Goal: Task Accomplishment & Management: Use online tool/utility

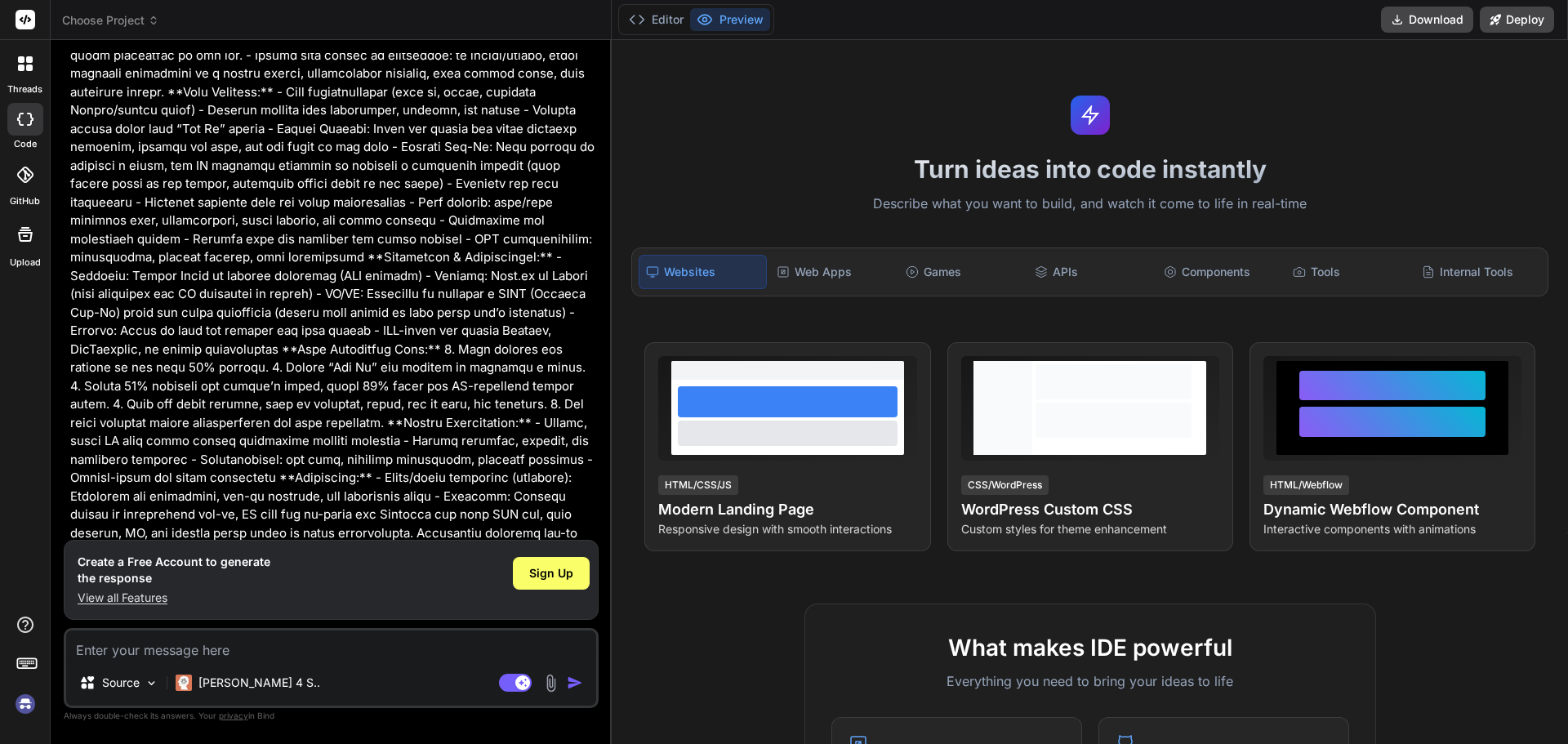
scroll to position [362, 0]
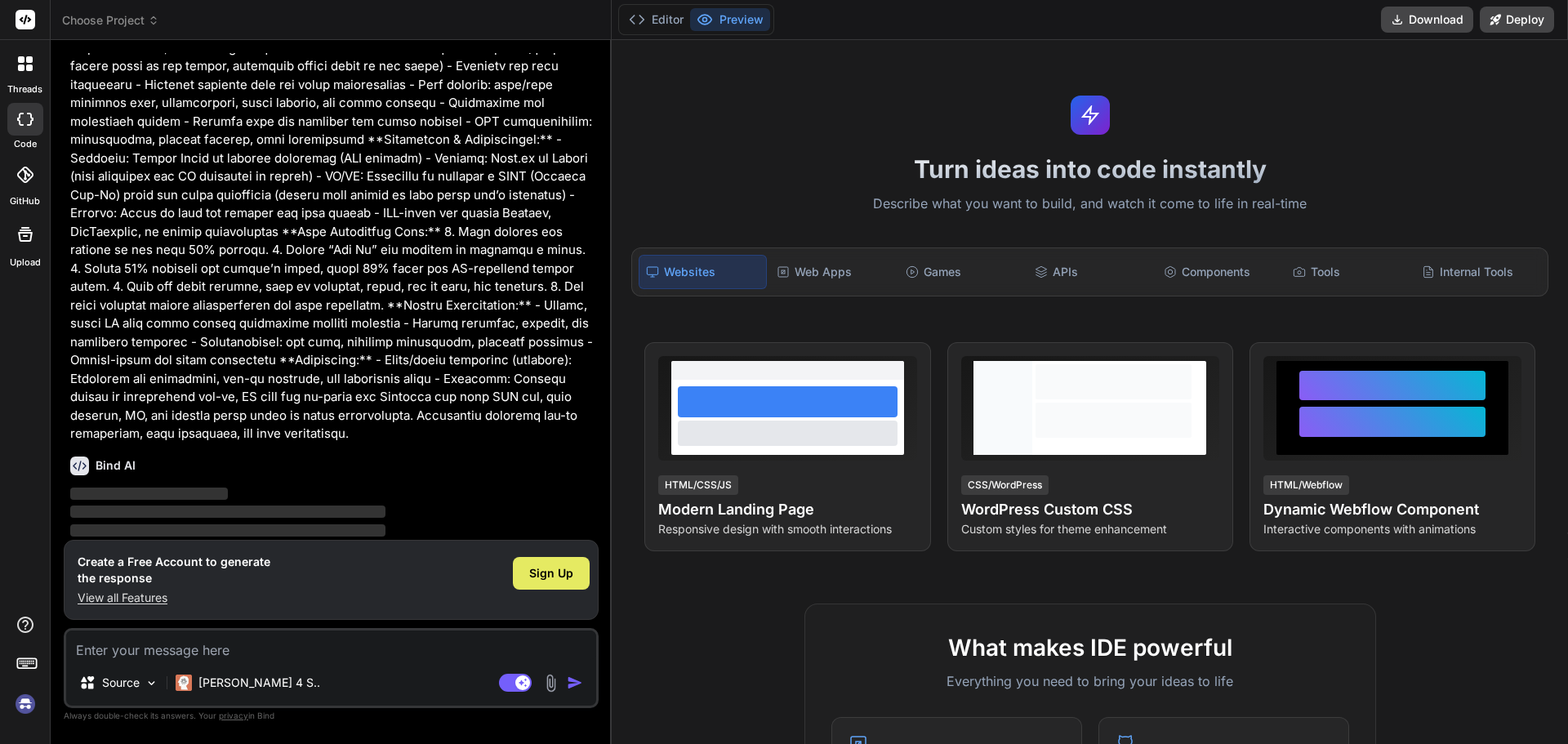
click at [562, 563] on div "Sign Up" at bounding box center [550, 573] width 76 height 33
click at [555, 568] on span "Sign Up" at bounding box center [551, 573] width 44 height 16
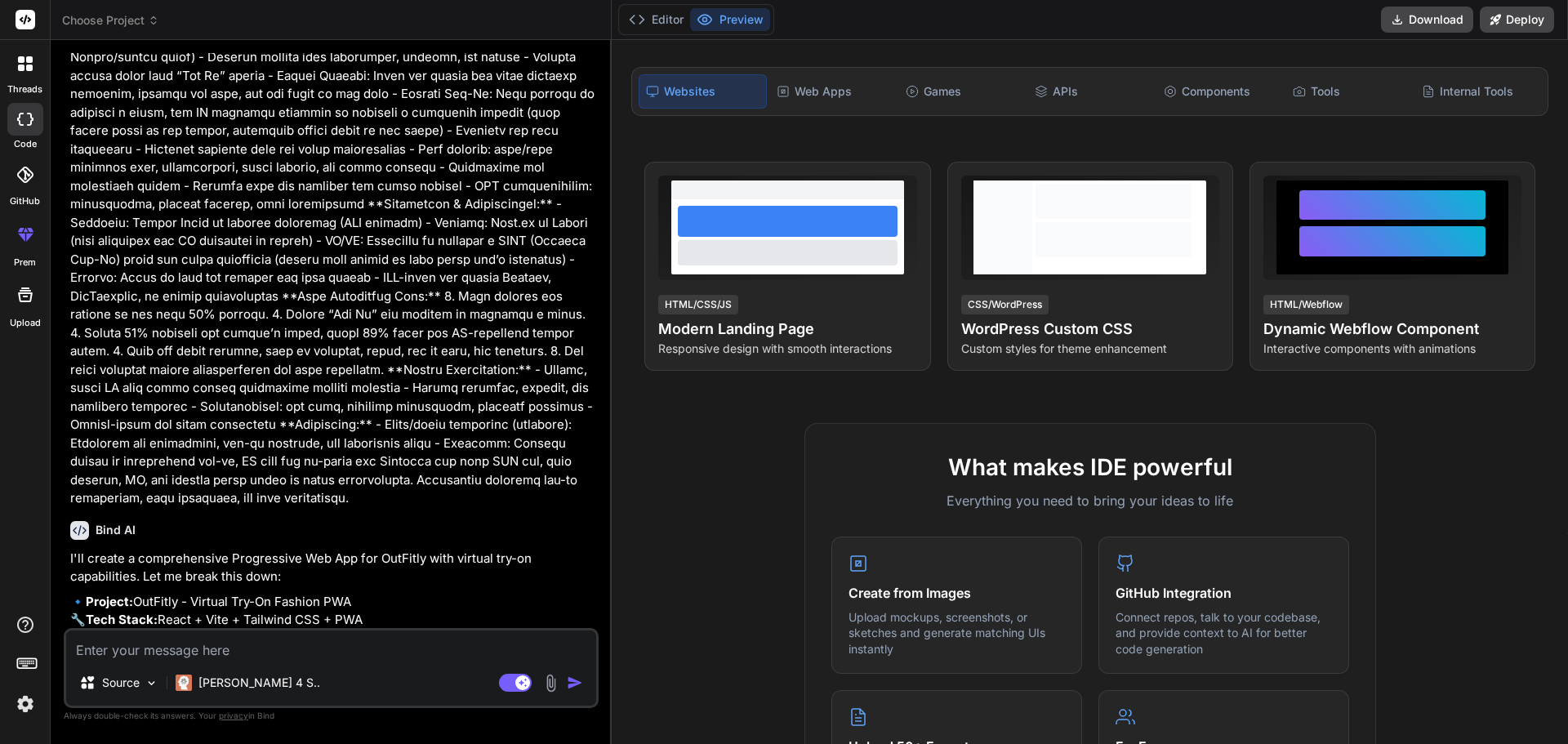
scroll to position [0, 0]
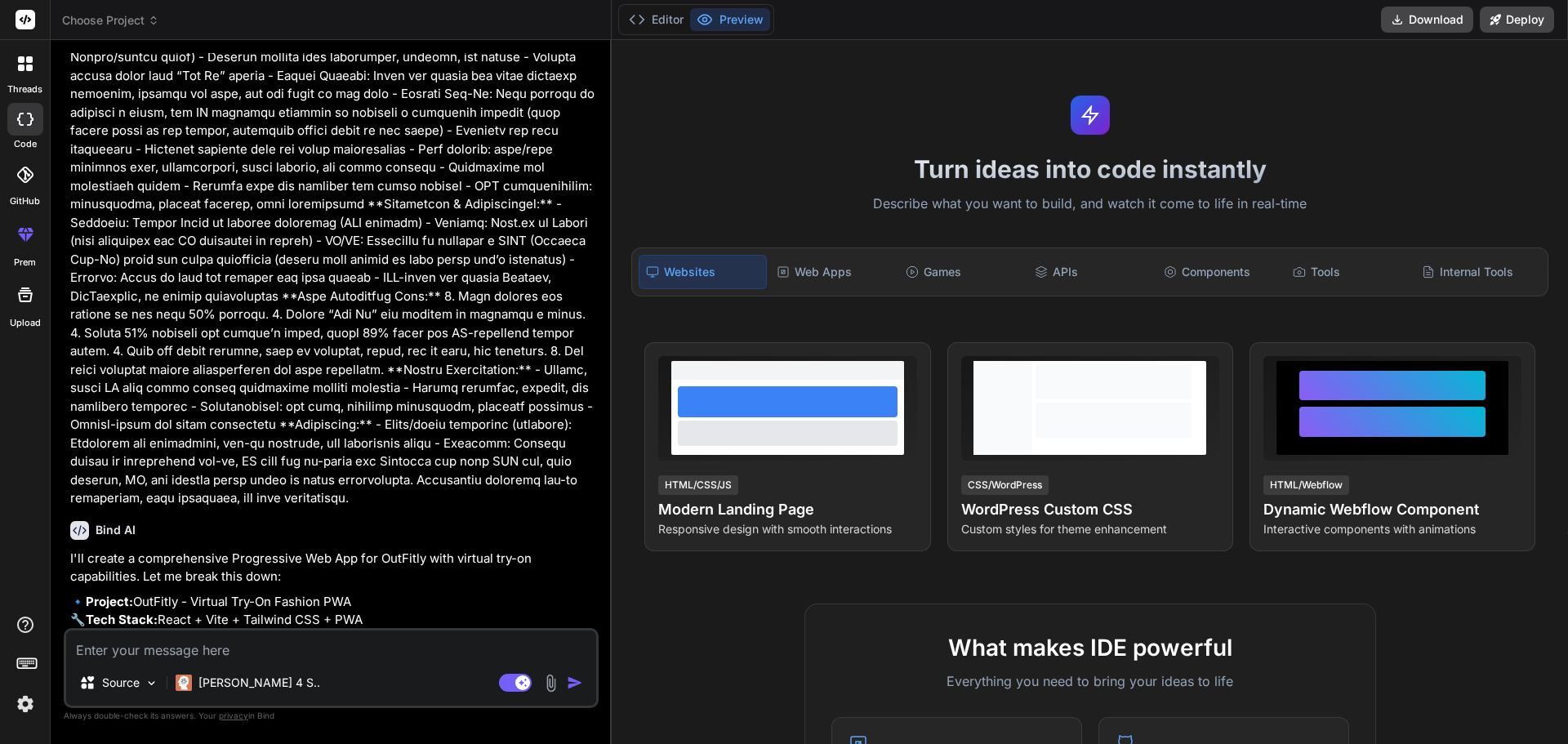
type textarea "x"
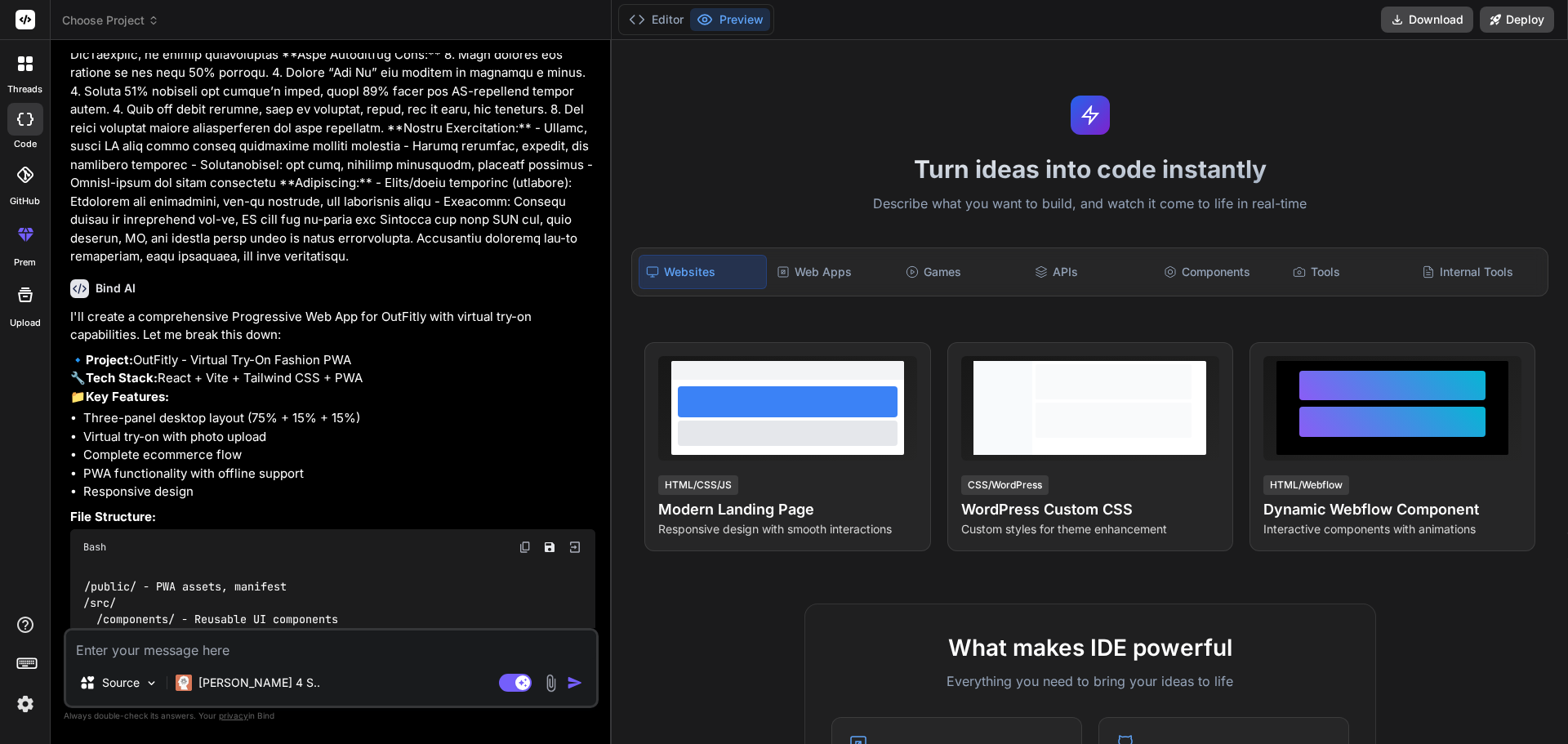
scroll to position [503, 0]
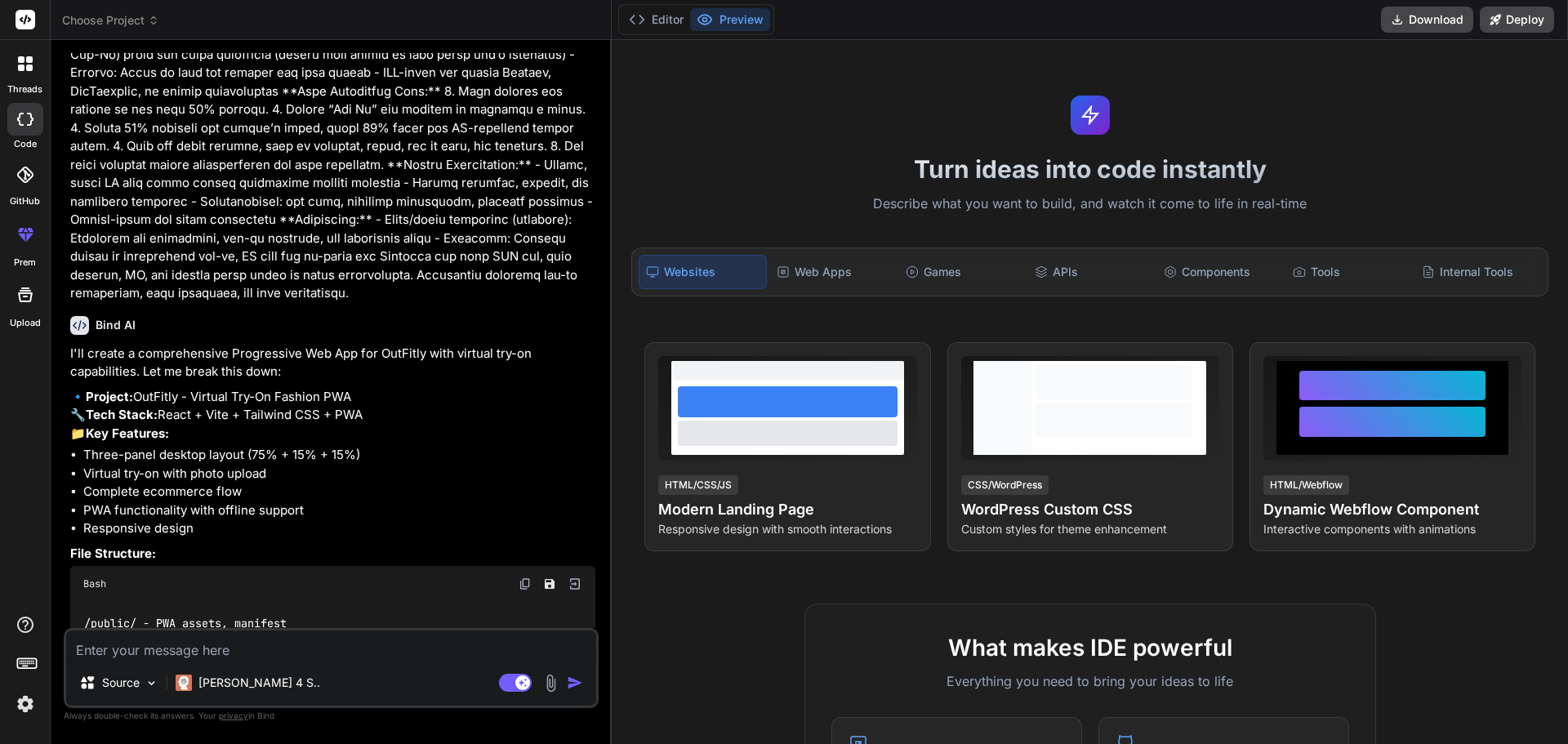
click at [185, 465] on li "Three-panel desktop layout (75% + 15% + 15%)" at bounding box center [338, 455] width 512 height 19
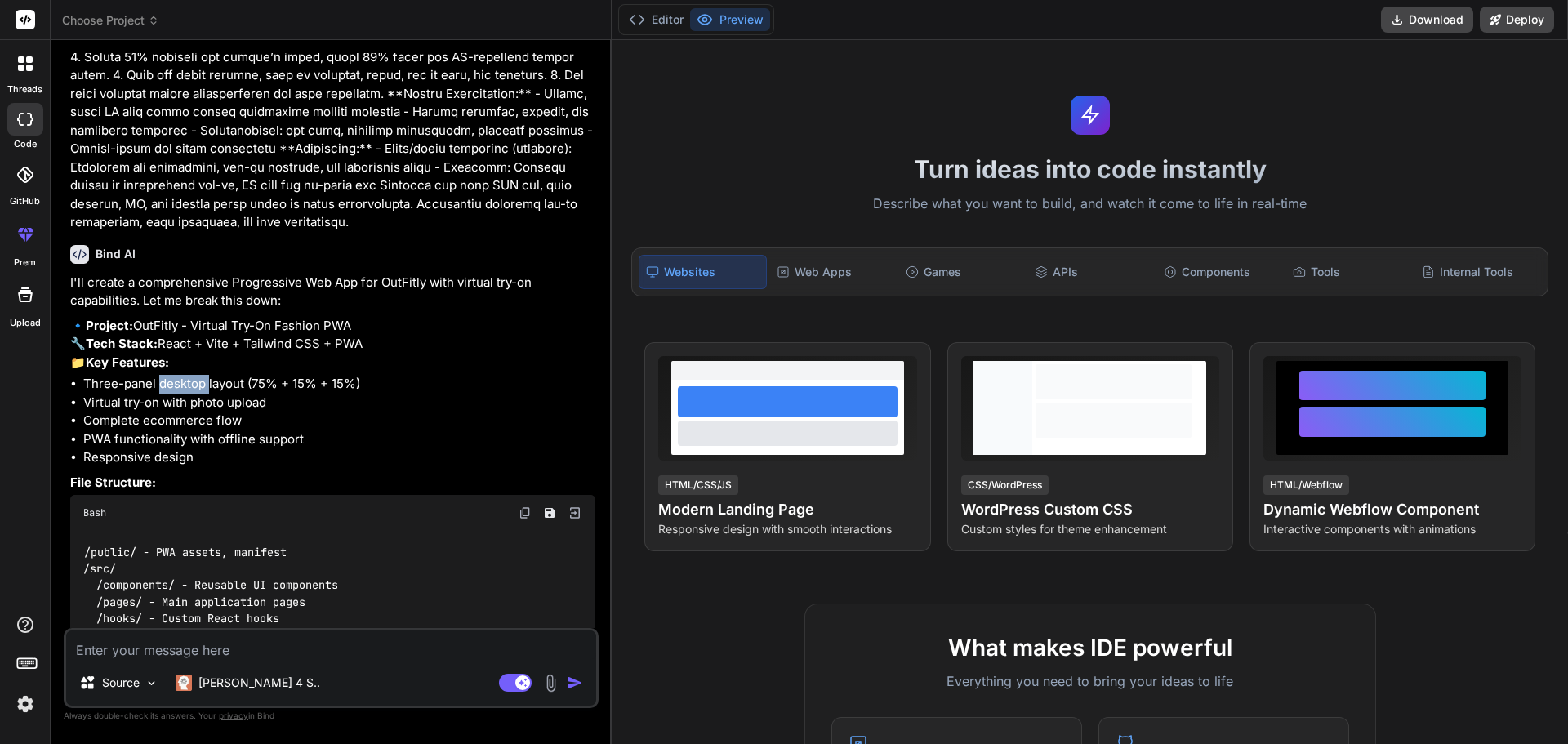
scroll to position [666, 0]
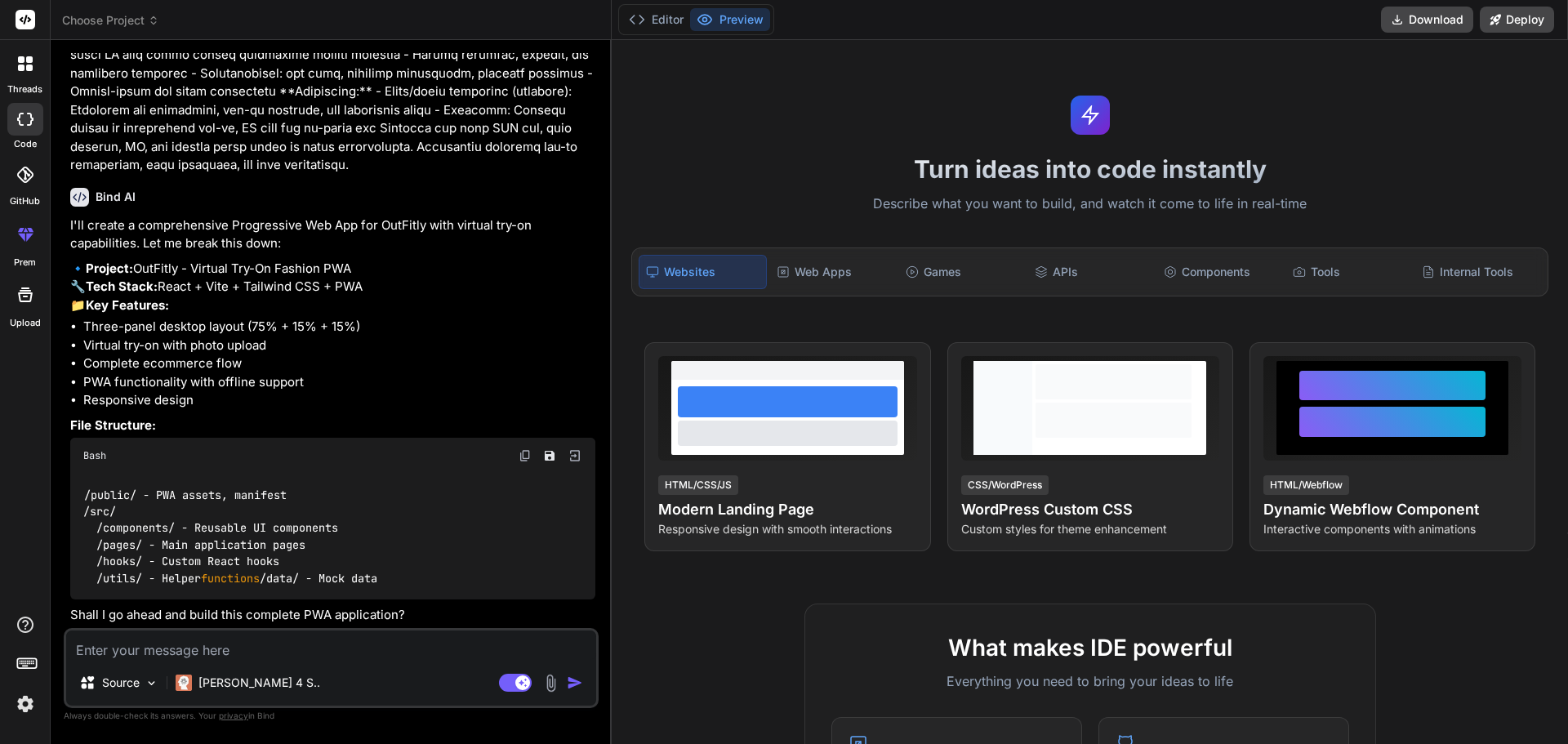
click at [107, 175] on div "Bind AI I'll create a comprehensive Progressive Web App for OutFitly with virtu…" at bounding box center [333, 400] width 525 height 450
click at [223, 300] on div "I'll create a comprehensive Progressive Web App for OutFitly with virtual try-o…" at bounding box center [333, 420] width 525 height 408
click at [308, 618] on p "Shall I go ahead and build this complete PWA application?" at bounding box center [333, 615] width 525 height 19
click at [98, 639] on textarea at bounding box center [331, 645] width 530 height 30
type textarea "g"
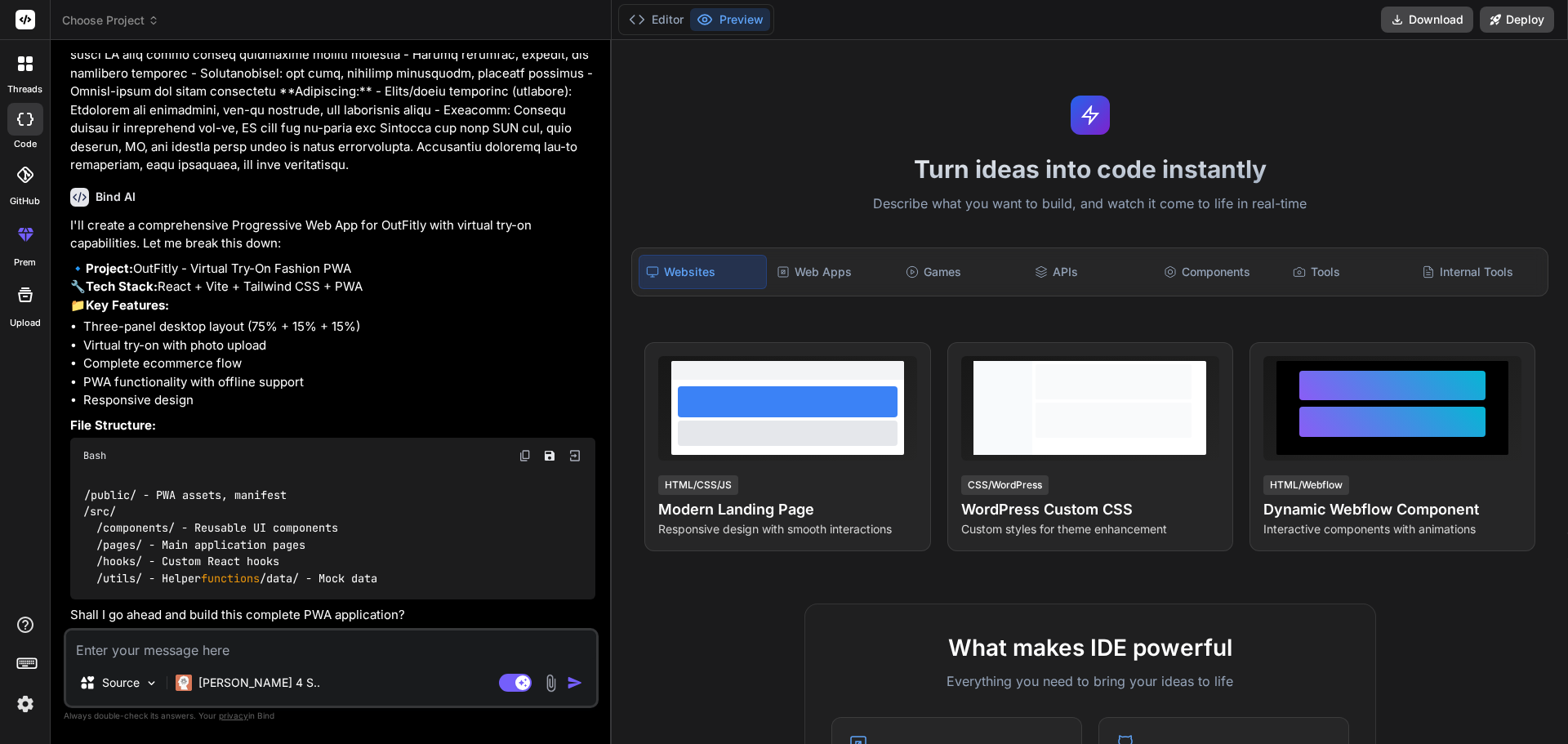
type textarea "x"
type textarea "go"
type textarea "x"
type textarea "go"
type textarea "x"
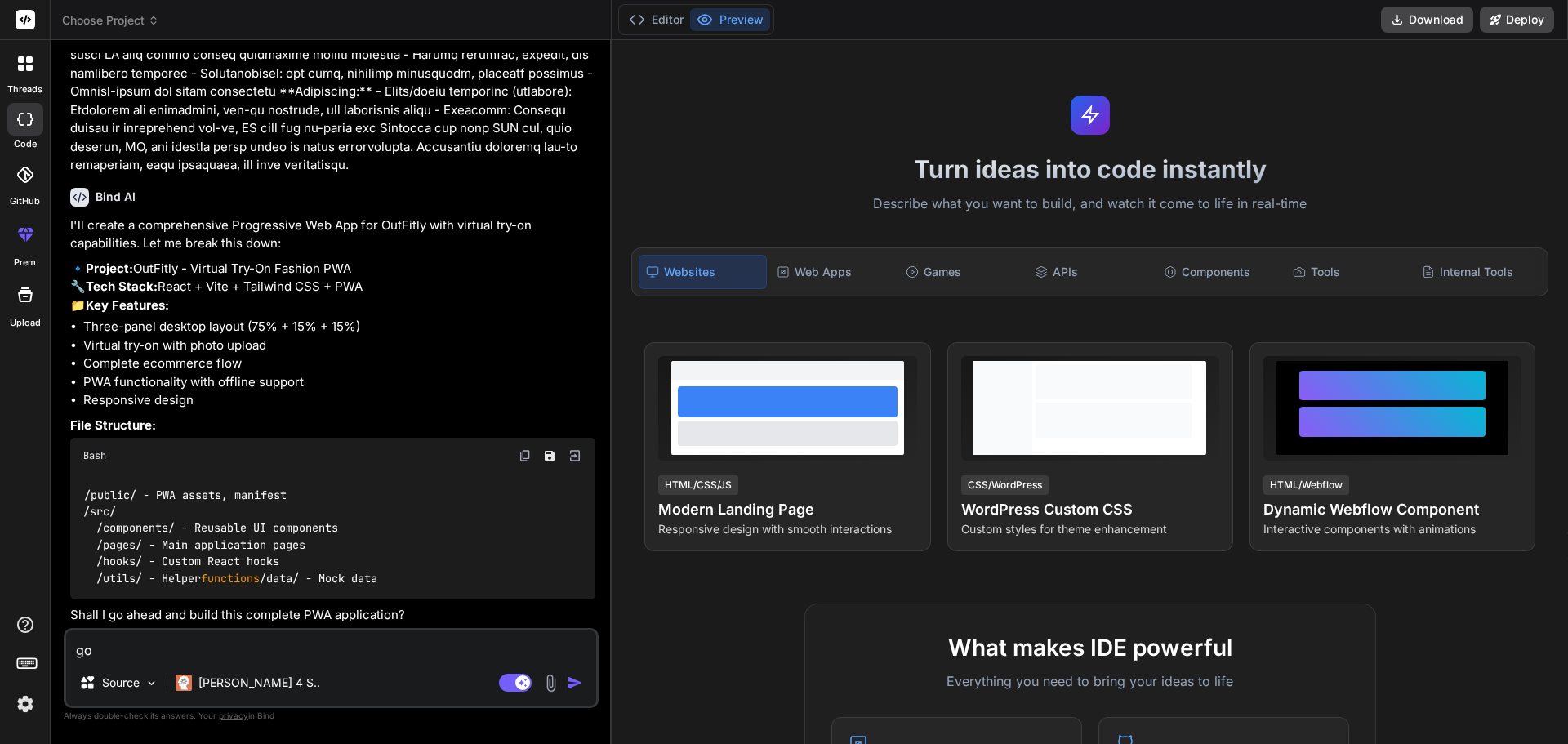
type textarea "go a"
type textarea "x"
type textarea "go ah"
type textarea "x"
type textarea "go ahe"
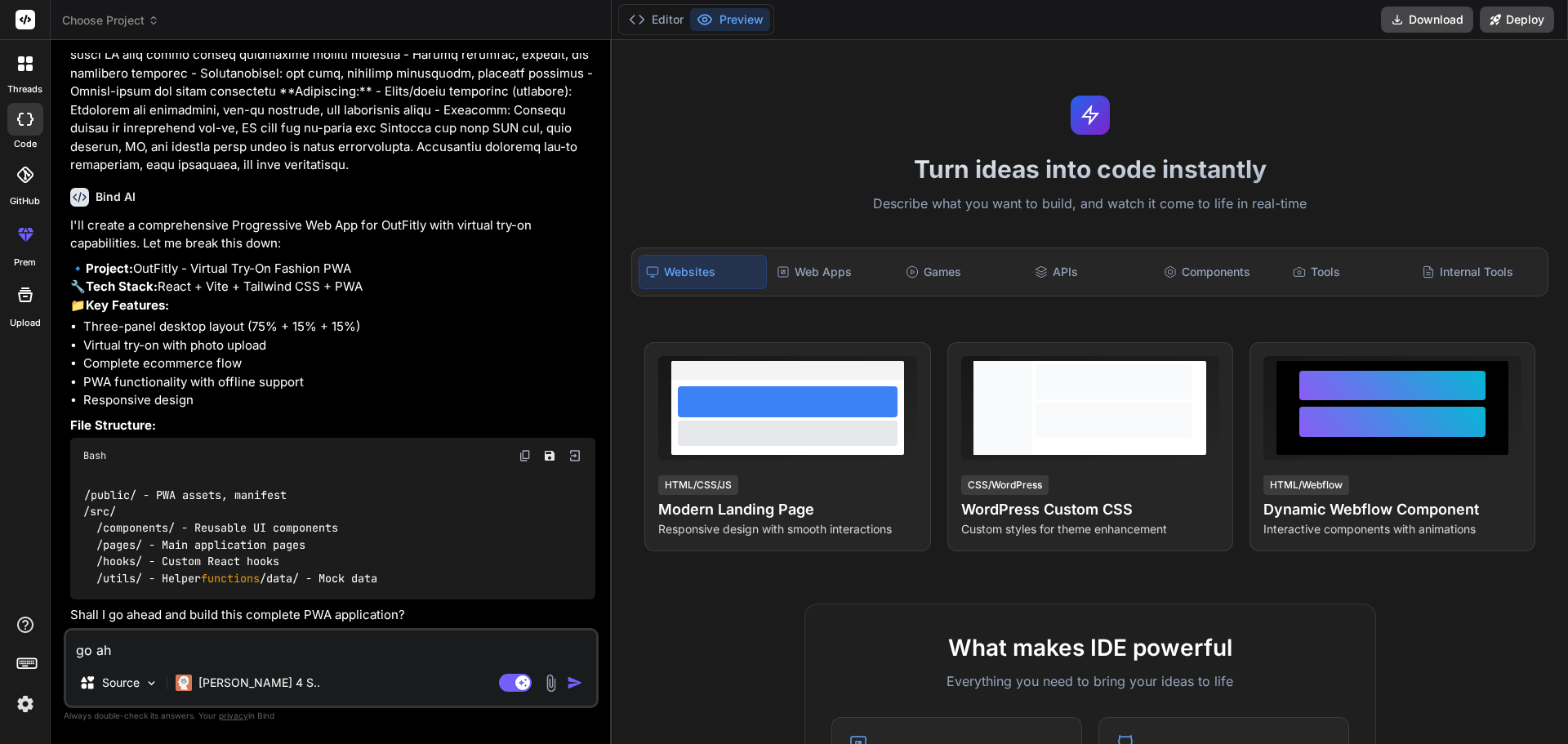
type textarea "x"
type textarea "go ahea"
type textarea "x"
type textarea "go ahead"
type textarea "x"
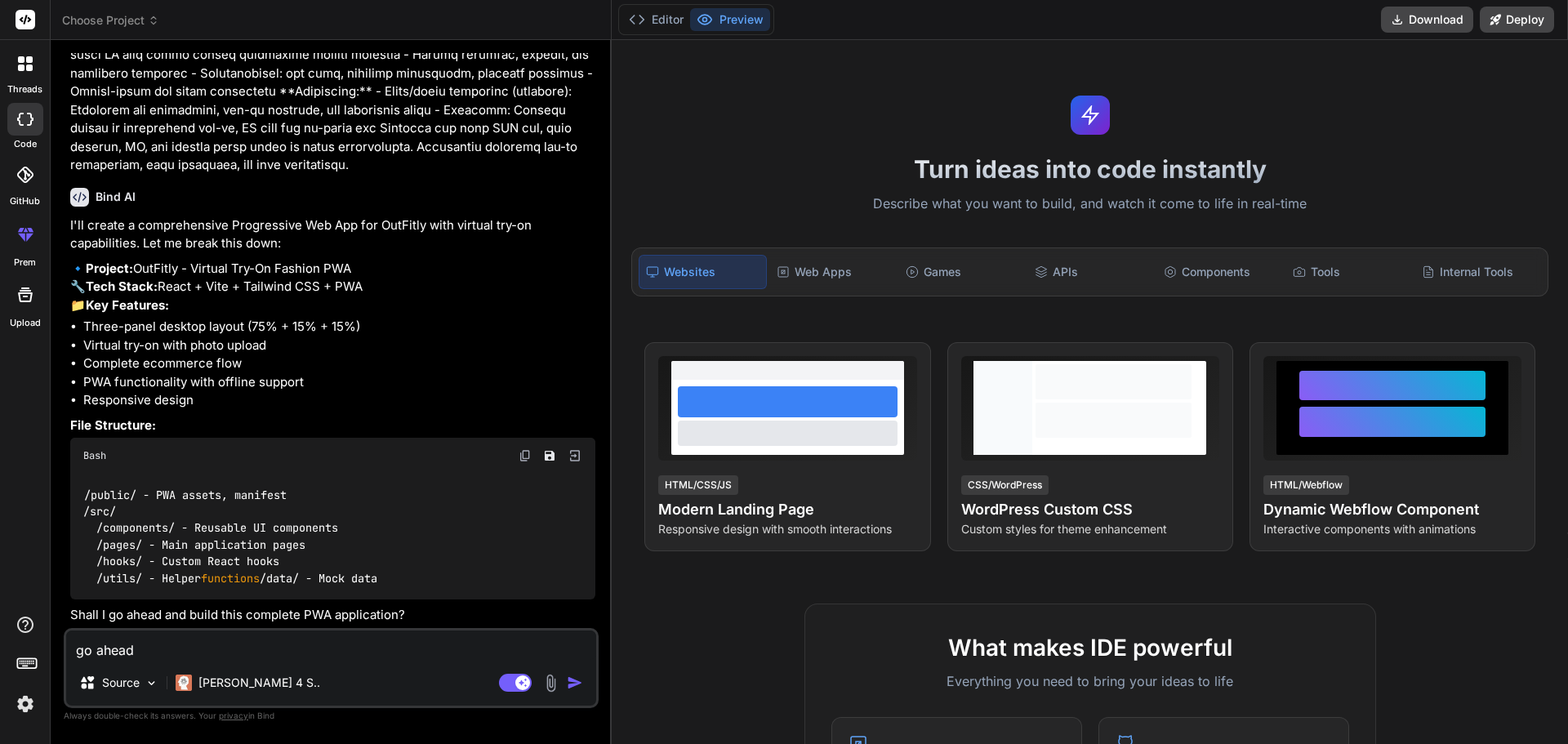
type textarea "go ahead"
click at [403, 216] on p "I'll create a comprehensive Progressive Web App for OutFitly with virtual try-o…" at bounding box center [333, 234] width 525 height 37
drag, startPoint x: 508, startPoint y: 678, endPoint x: 453, endPoint y: 677, distance: 55.0
click at [448, 681] on div "go ahead Source Claude 4 S.. Agent Mode. When this toggle is activated, AI auto…" at bounding box center [331, 668] width 535 height 80
click at [253, 682] on p "Claude 4 S.." at bounding box center [260, 682] width 122 height 16
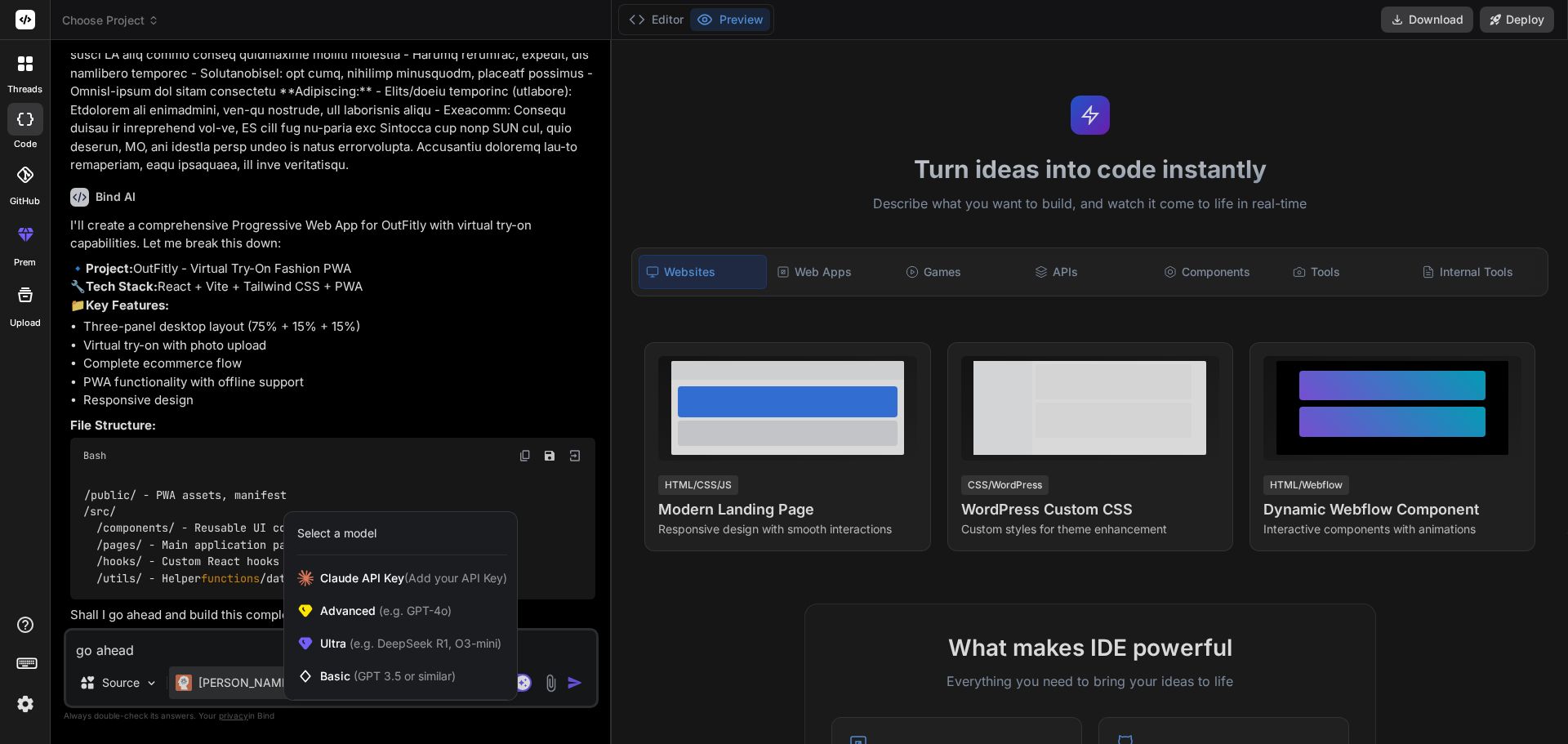
click at [223, 648] on div at bounding box center [784, 372] width 1568 height 744
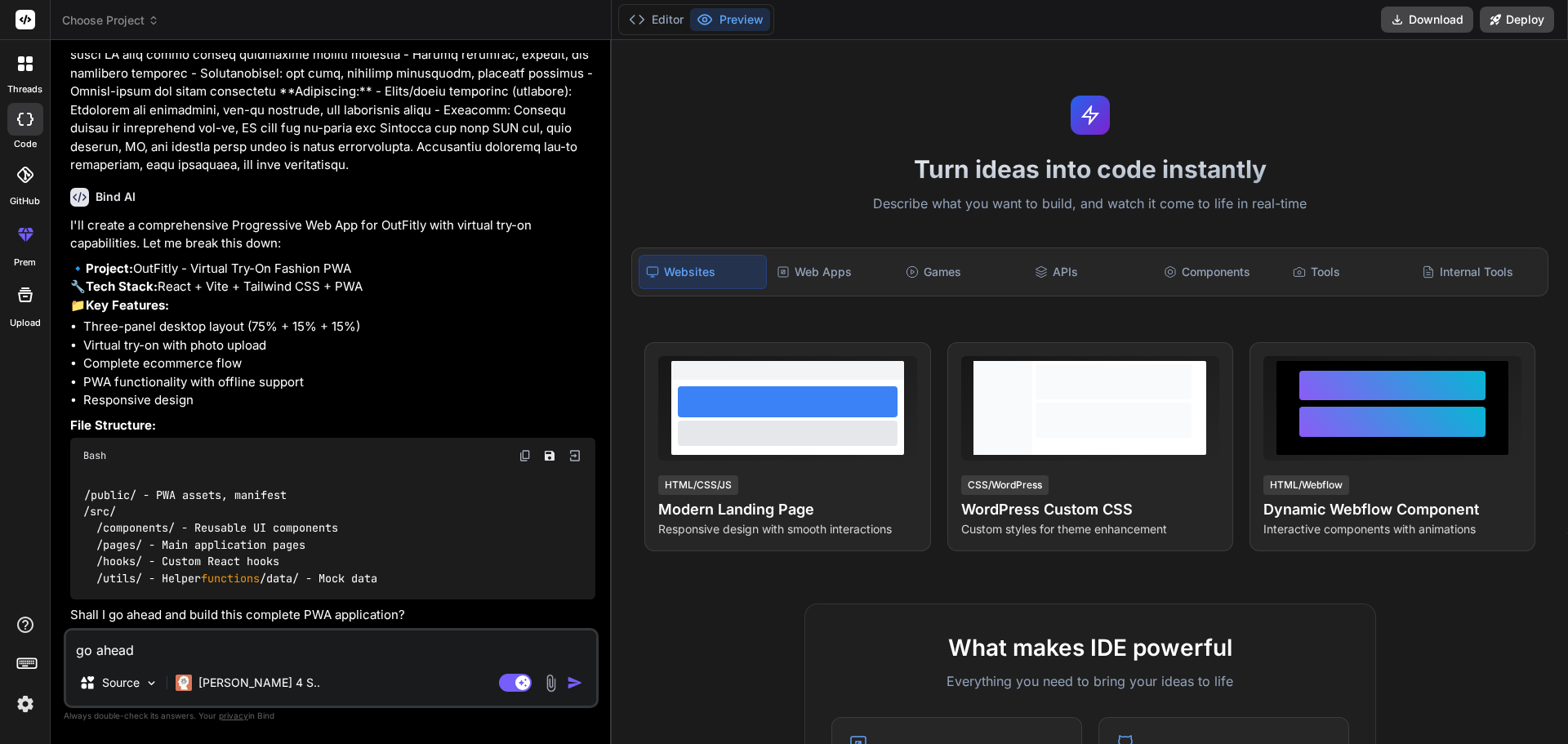
click at [575, 683] on img "button" at bounding box center [575, 682] width 16 height 16
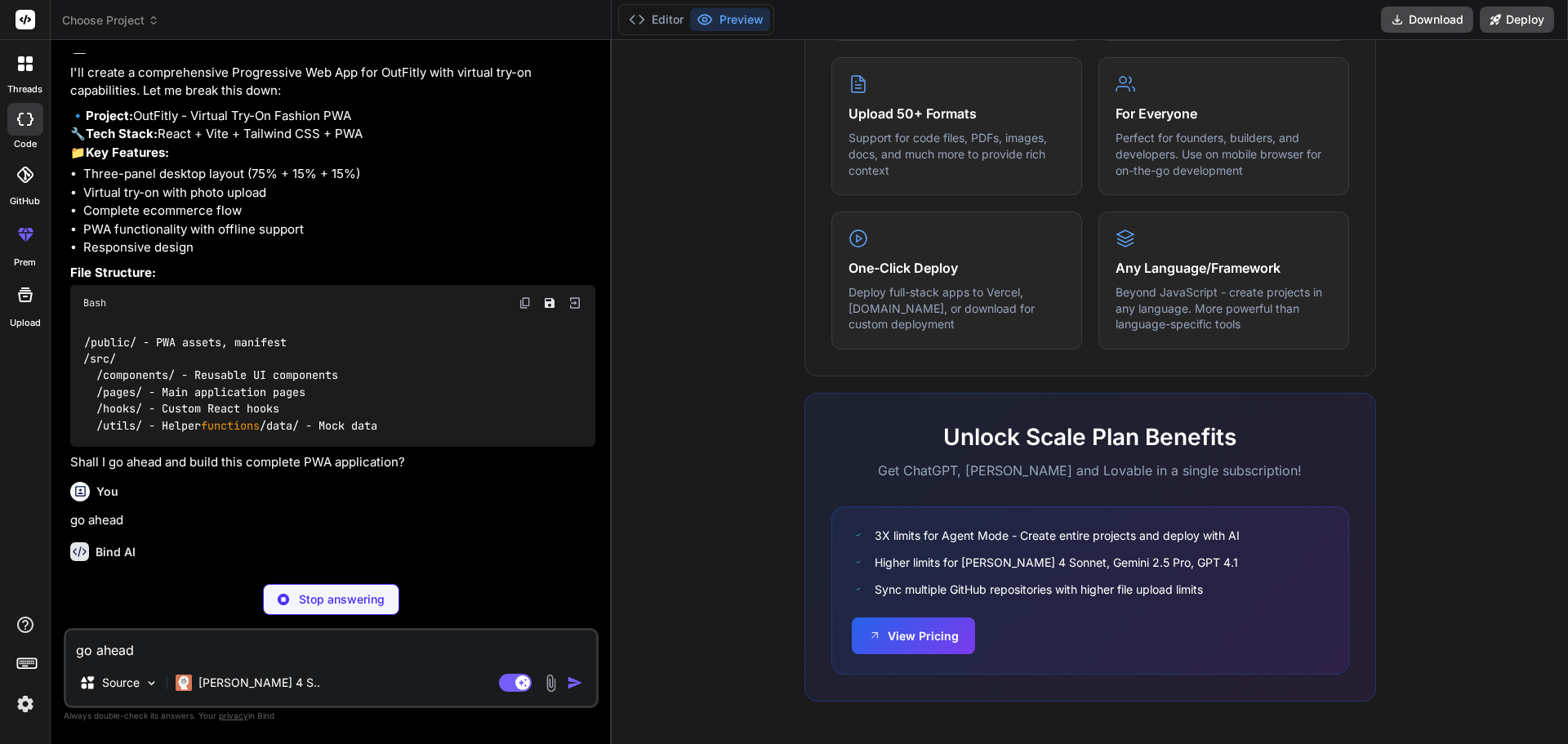
scroll to position [835, 0]
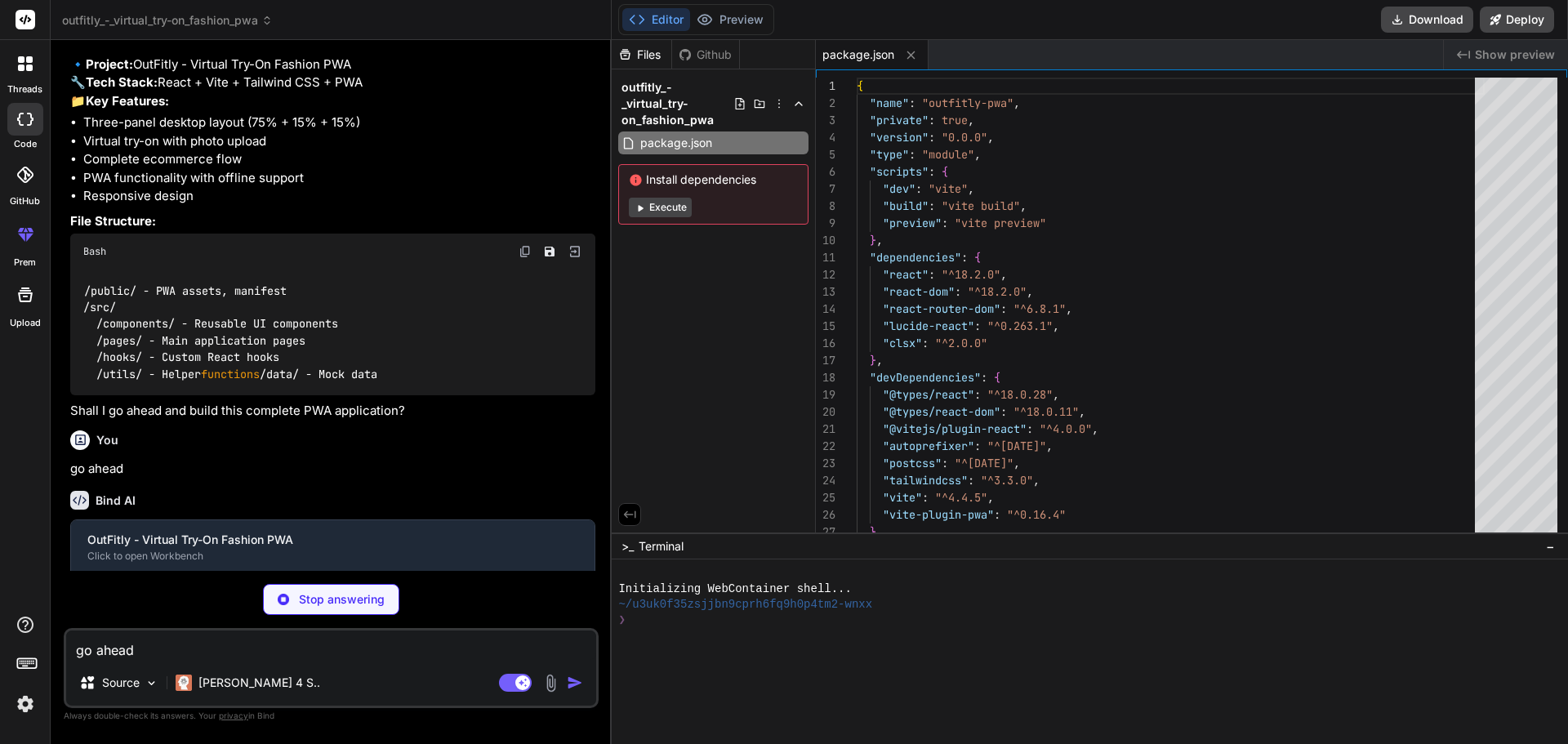
type textarea "x"
type textarea "] })"
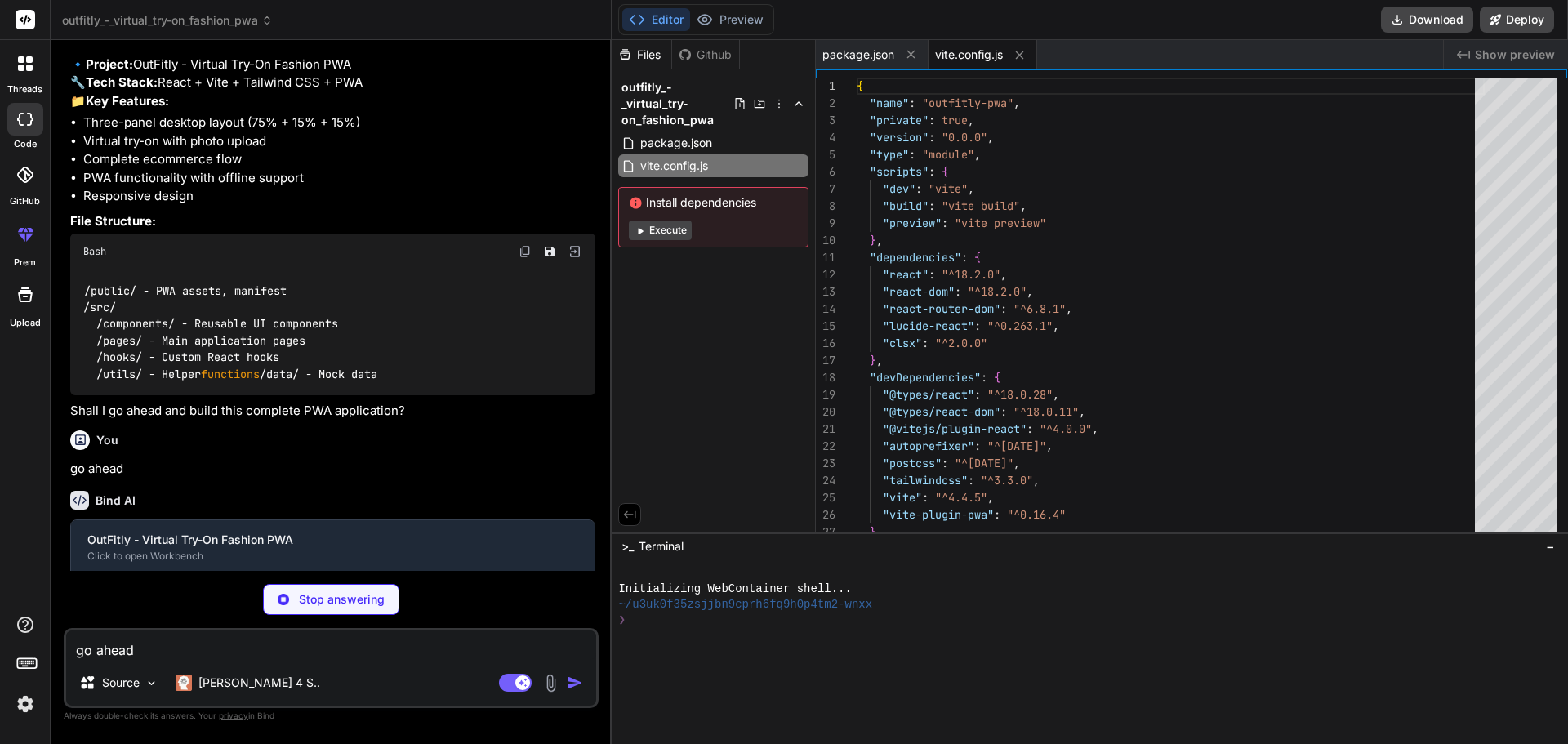
type textarea "x"
type textarea "export default { plugins: { tailwindcss: {}, autoprefixer: {}, }, }"
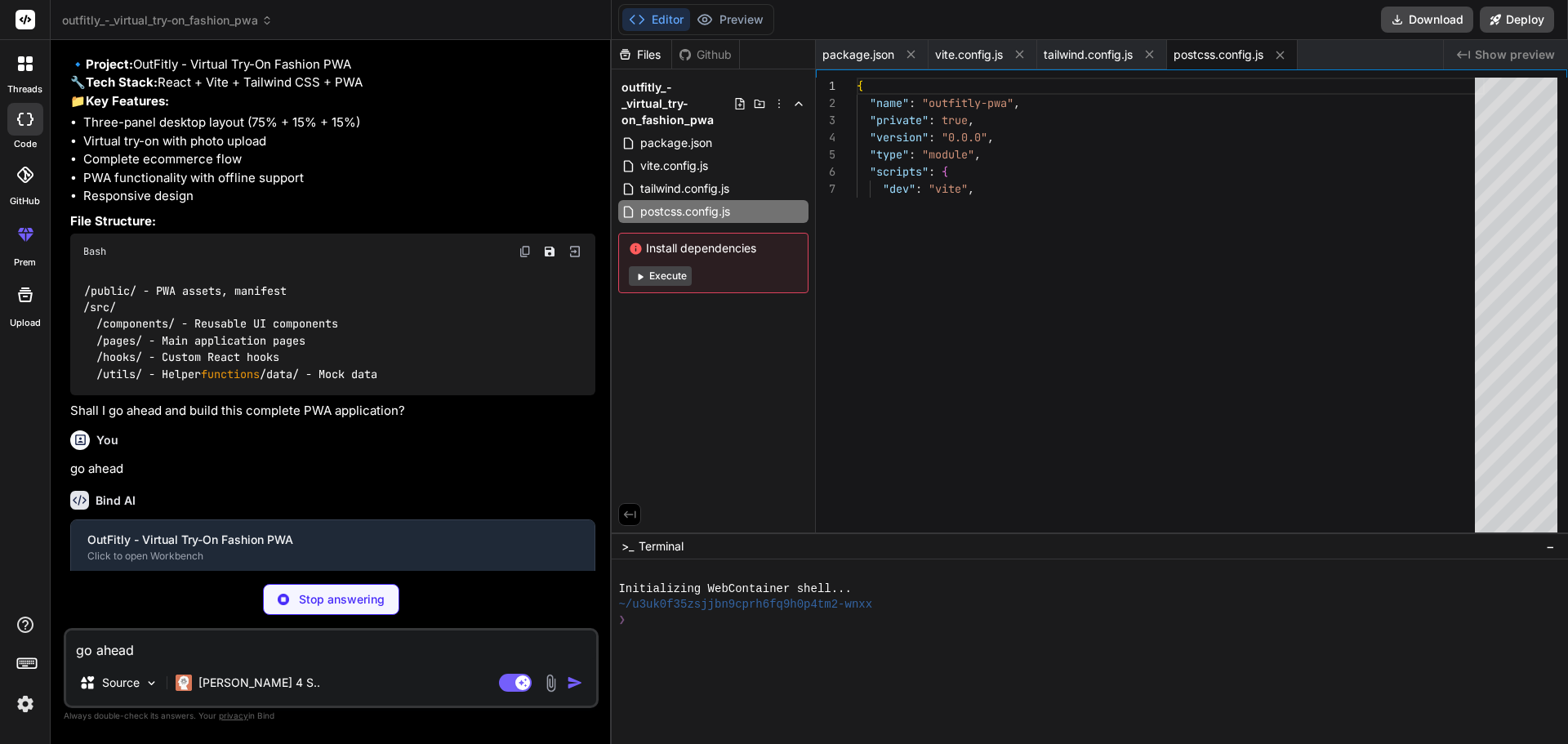
type textarea "x"
type textarea "<title>OutFitly - Virtual Try-On Fashion</title> </head> <body> <div id="root">…"
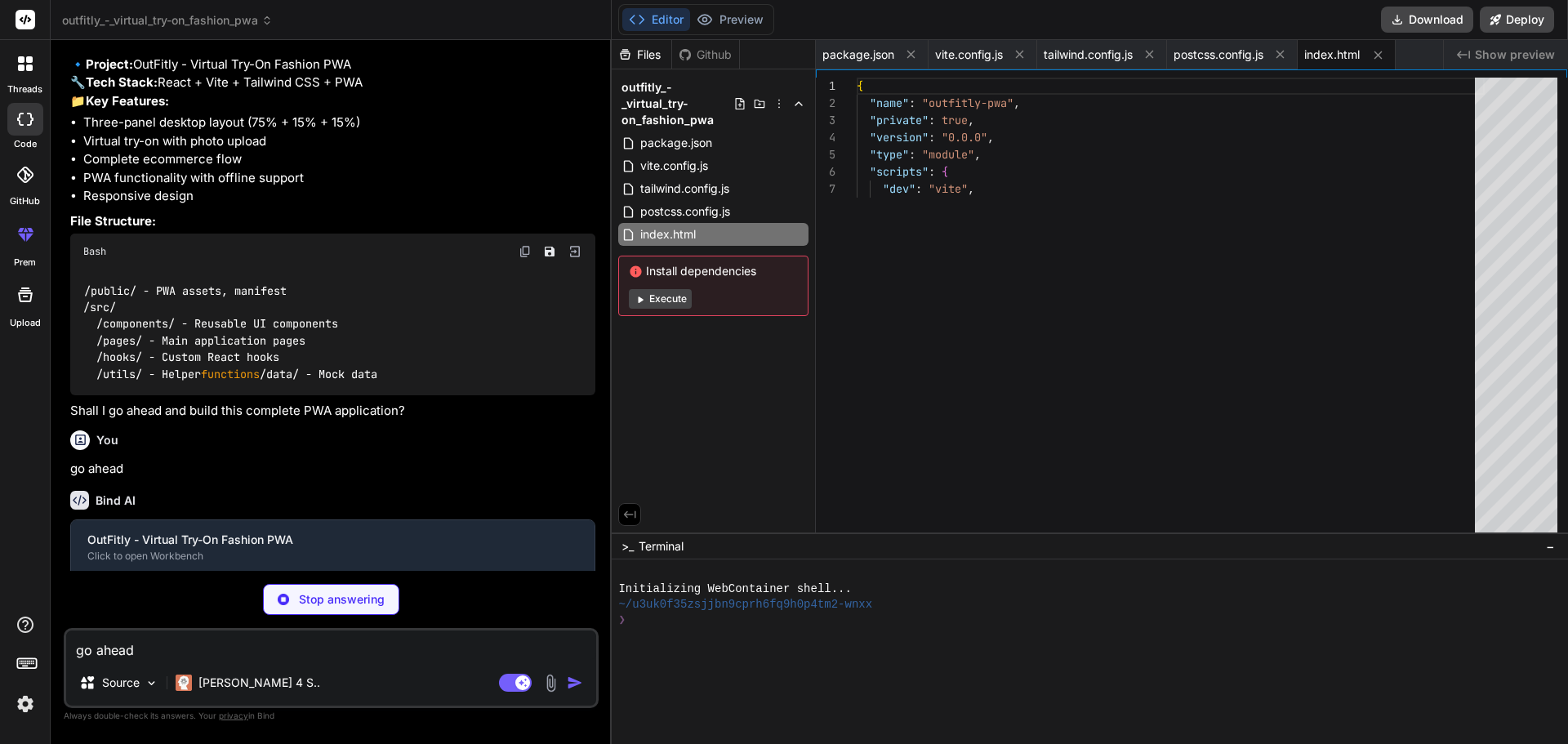
type textarea "x"
type textarea "} ] }"
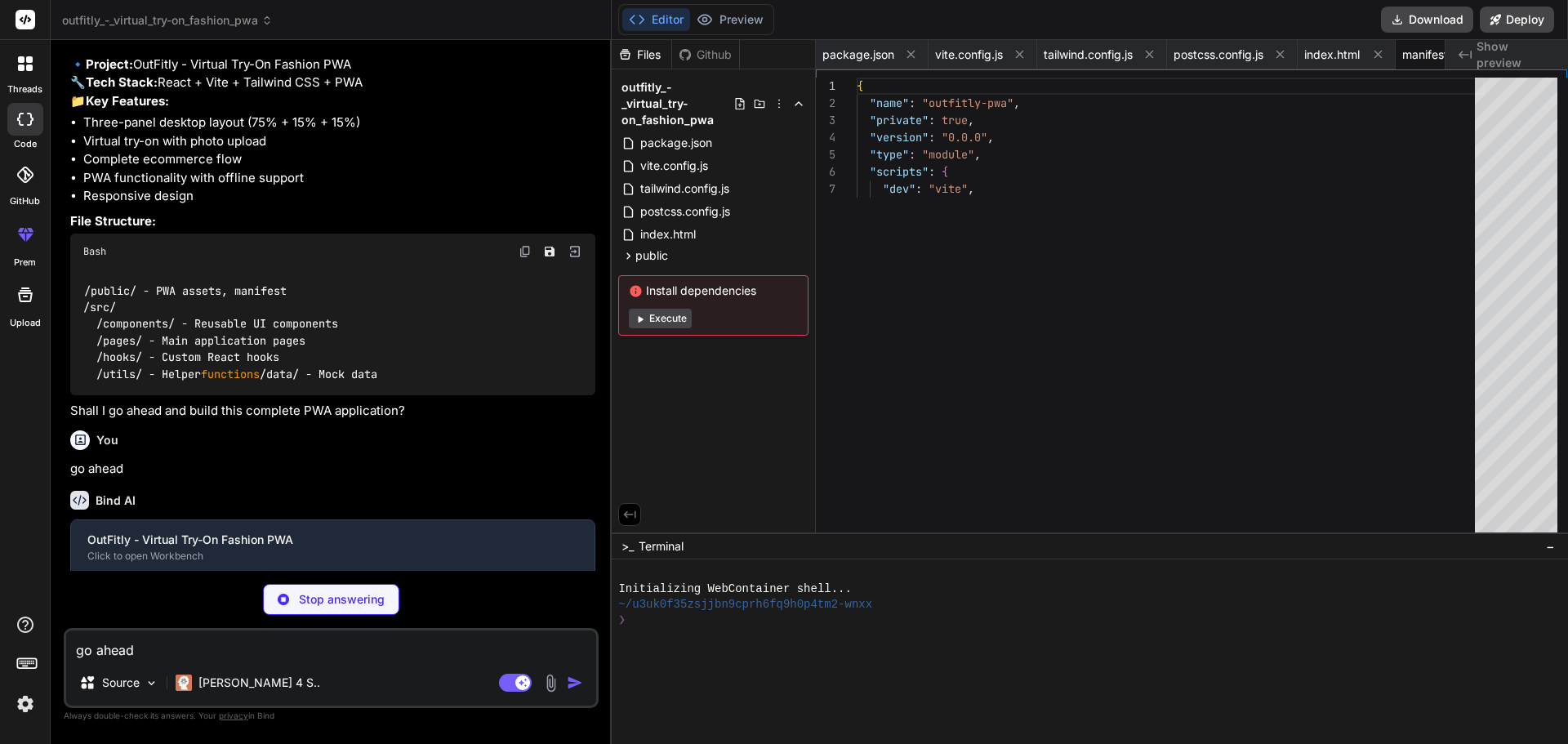
type textarea "x"
type textarea "data:image/png;base64,iVBORw0KGgoAAAANSUhEUgAAAAEAAAABCAYAAAAfFcSJAAAADUlEQVR42…"
type textarea "x"
type textarea "</BrowserRouter> </React.StrictMode>, )"
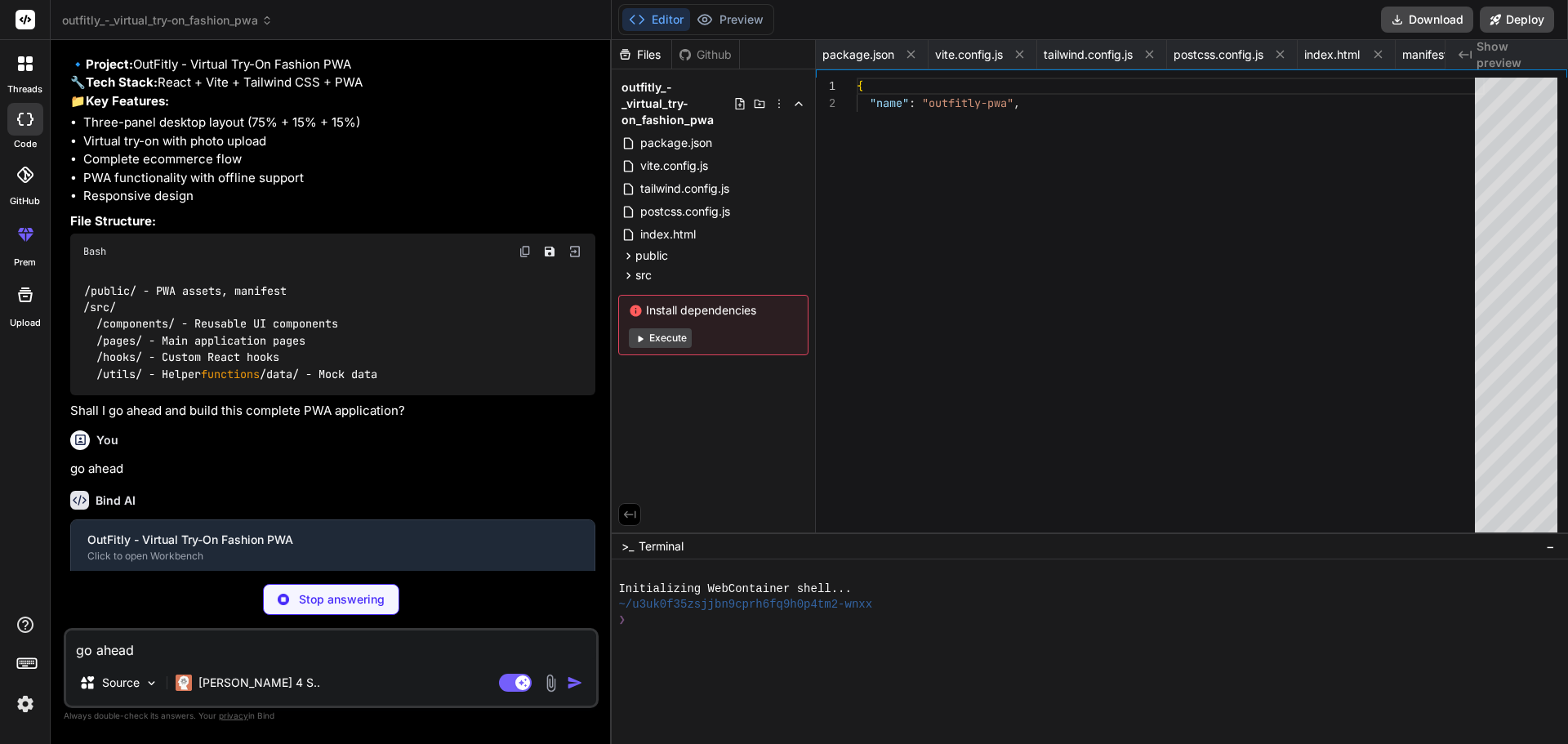
type textarea "x"
type textarea "@apply w-full px-3 py-2 border border-gray-300 rounded-lg focus:ring-2 focus:ri…"
type textarea "x"
type textarea ") } export default App"
type textarea "x"
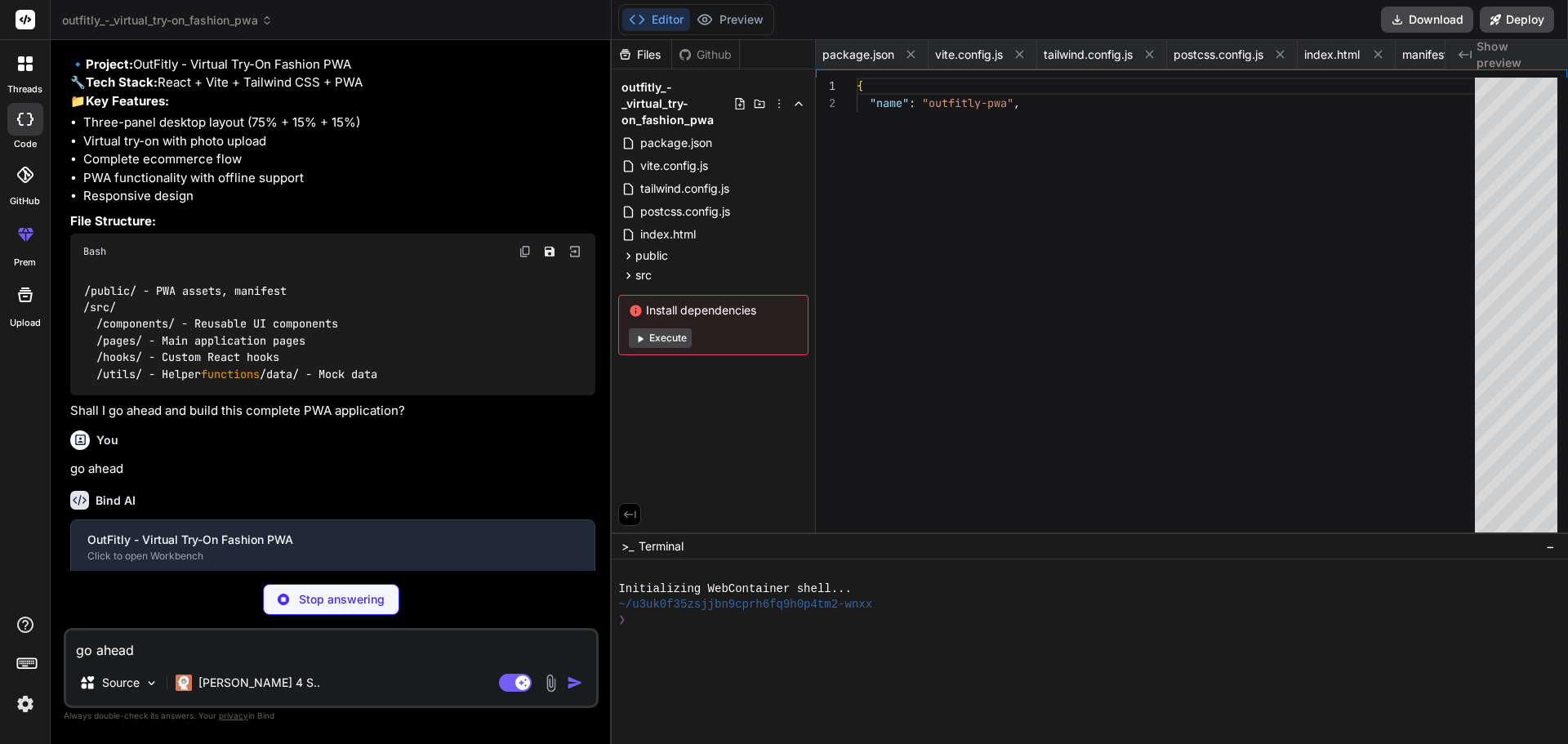
type textarea "</div> </div> </header> ) } export default Header"
type textarea "x"
type textarea "} export default MainLayout"
type textarea "x"
type textarea "} export default ProductCatalog"
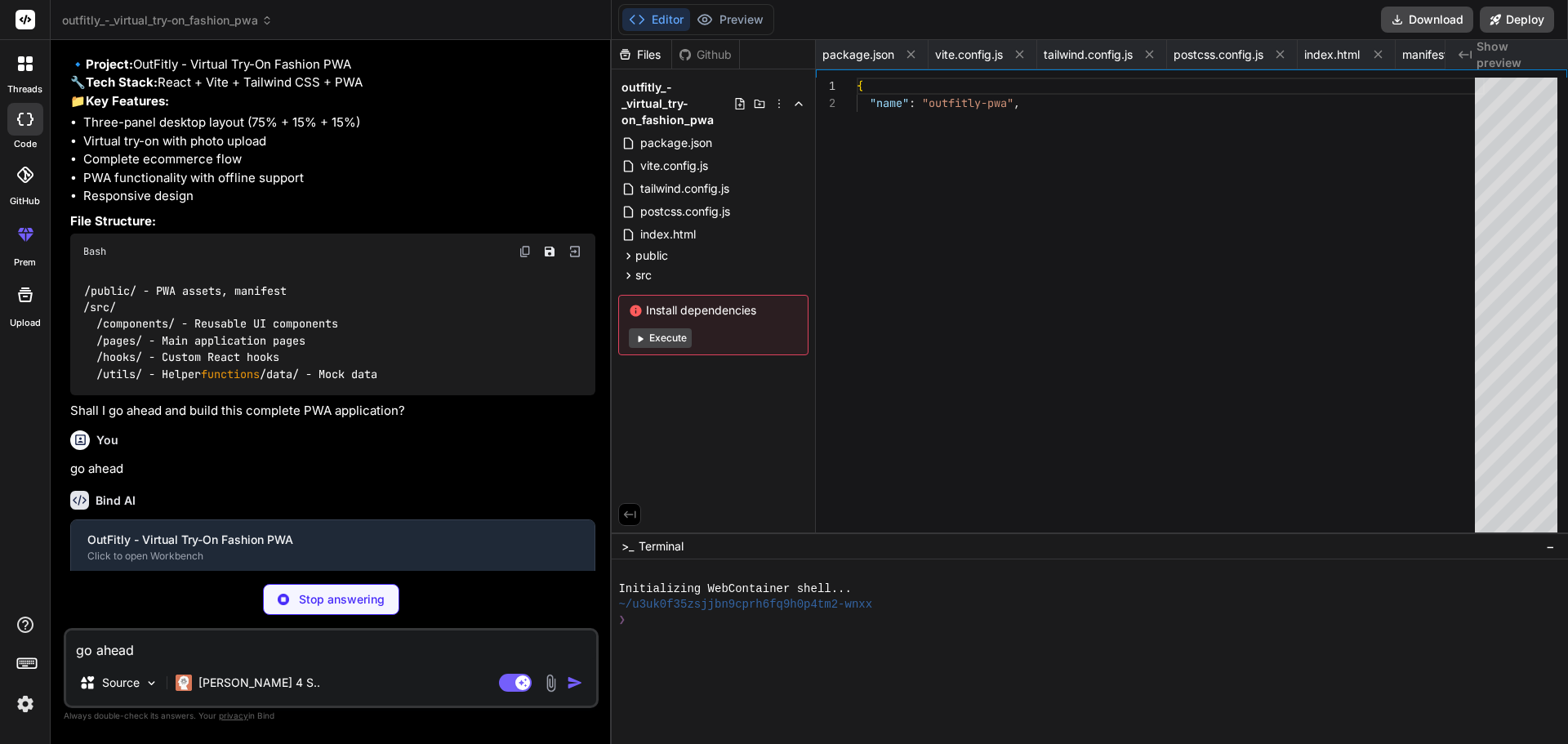
type textarea "x"
type textarea ")} </div> ) } export default ProductDetail"
type textarea "x"
type textarea ") } export default GeneratedOutfitPanel"
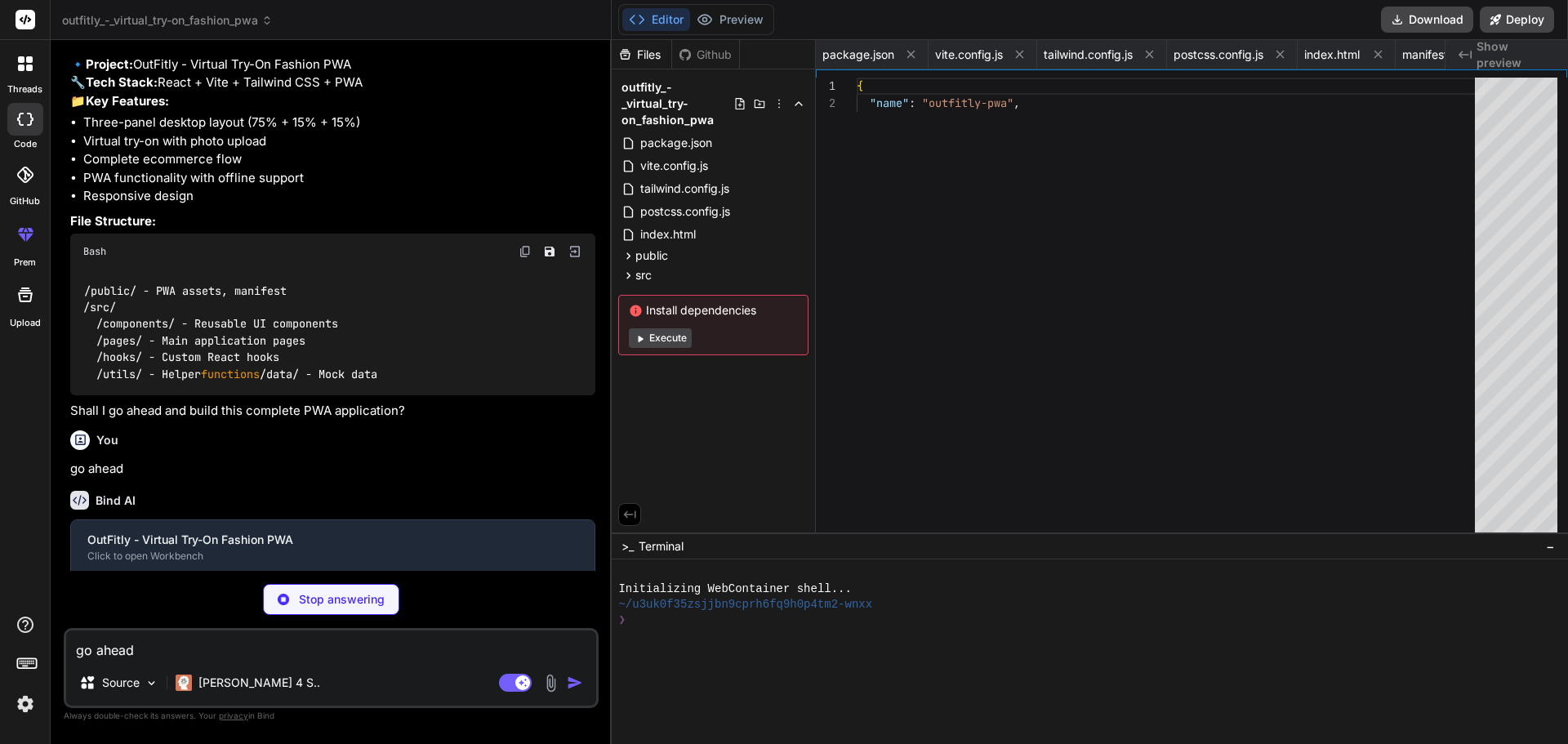
type textarea "x"
type textarea "</div> </div> )} </div> ) } export default OutfitBuilder"
type textarea "x"
type textarea ") } export default Checkout"
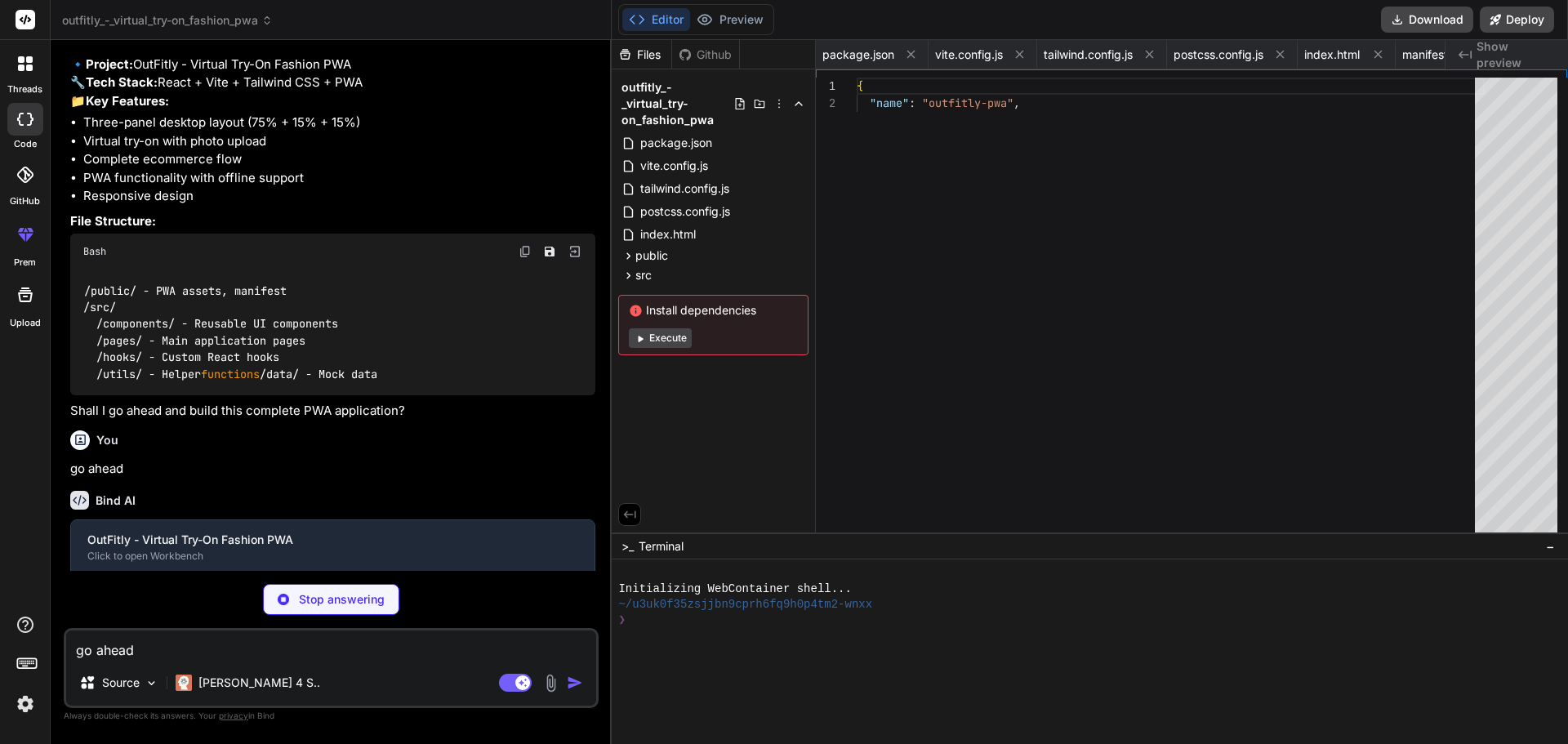
type textarea "x"
type textarea "</div> </div> ) } export default UserProfile"
type textarea "x"
type textarea "export default AuthModal"
type textarea "x"
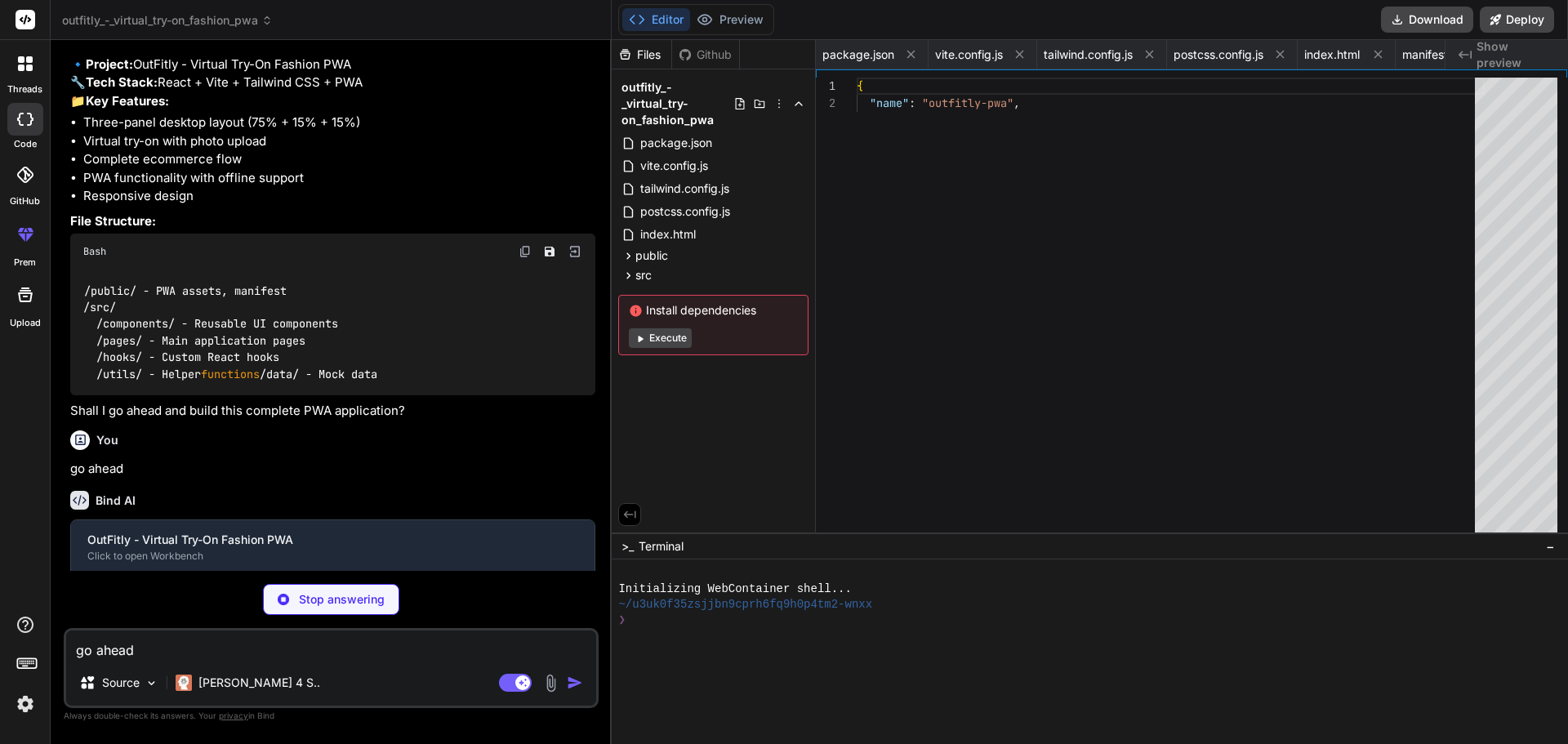
type textarea "} export function useAuth() { const context = useContext(AuthContext) if (!cont…"
type textarea "x"
type textarea "if (!context) { throw new Error('useCart must be used within a CartProvider') }…"
type textarea "x"
type textarea "return context }"
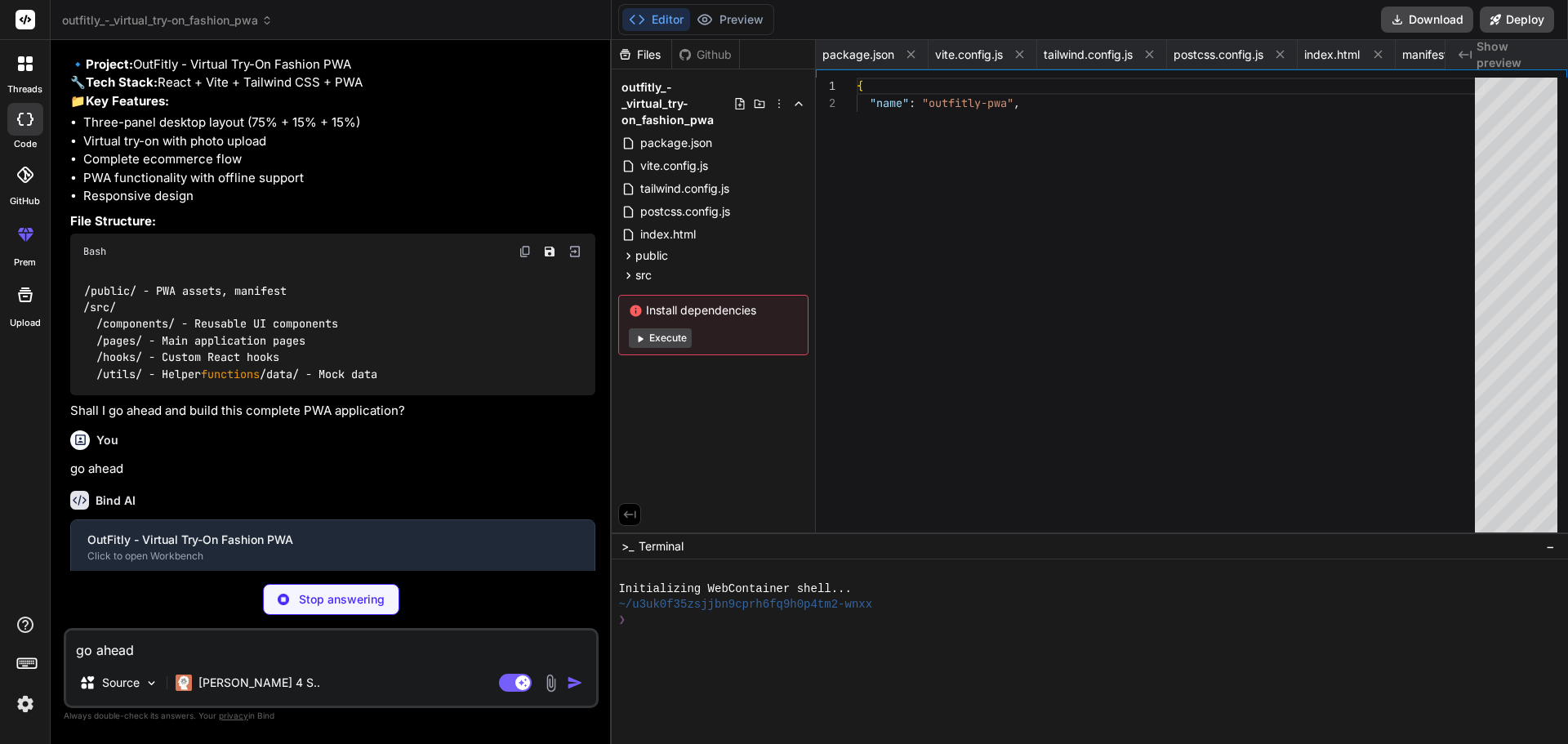
type textarea "x"
type textarea "} return context }"
type textarea "x"
type textarea "date: "2024-01-03" } ]"
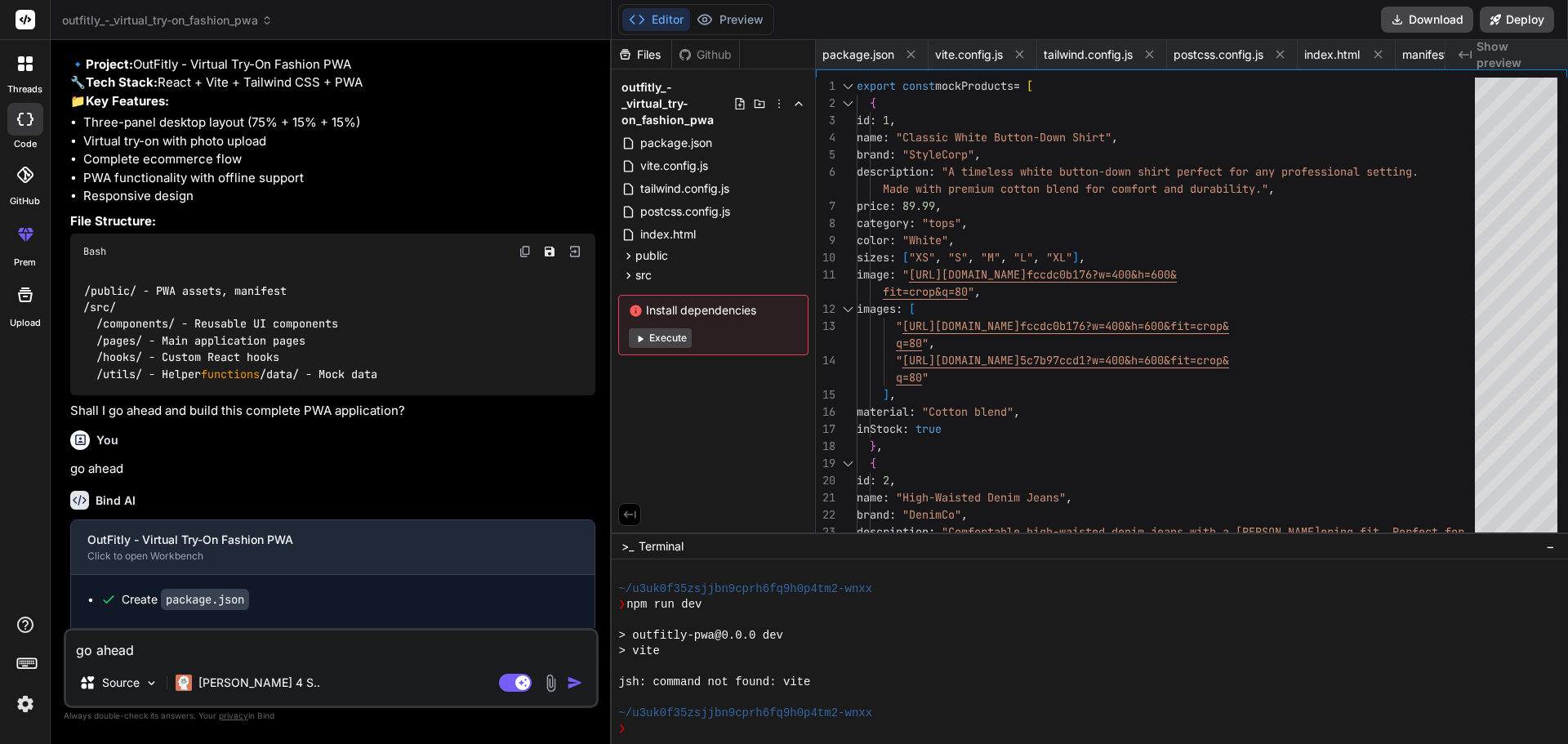
type textarea "x"
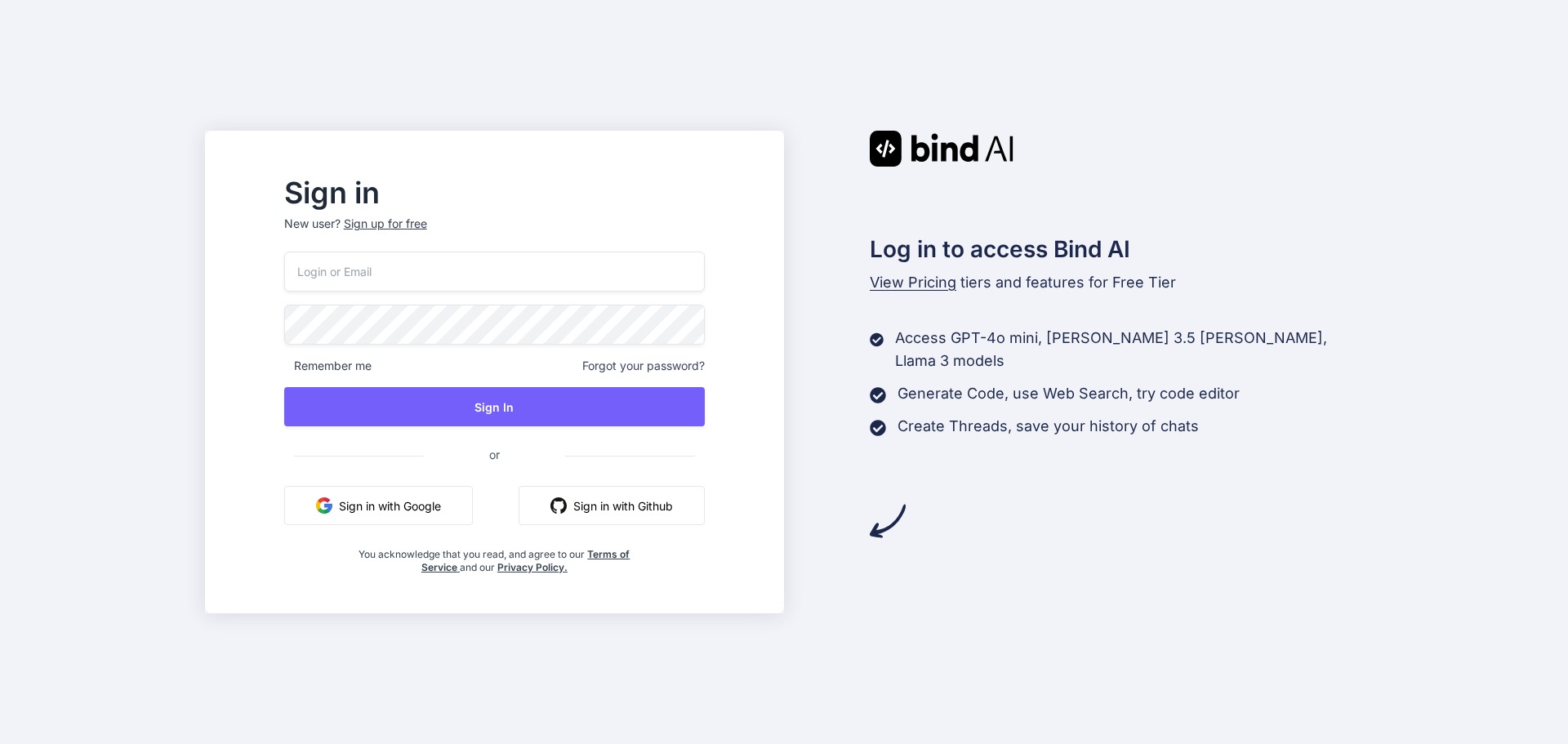
click at [451, 292] on div "Remember me Forgot your password? Sign In or Sign in with Google Sign in with G…" at bounding box center [494, 412] width 421 height 323
click at [465, 500] on button "Sign in with Google" at bounding box center [379, 506] width 189 height 39
click at [427, 223] on div "Sign up for free" at bounding box center [385, 223] width 83 height 16
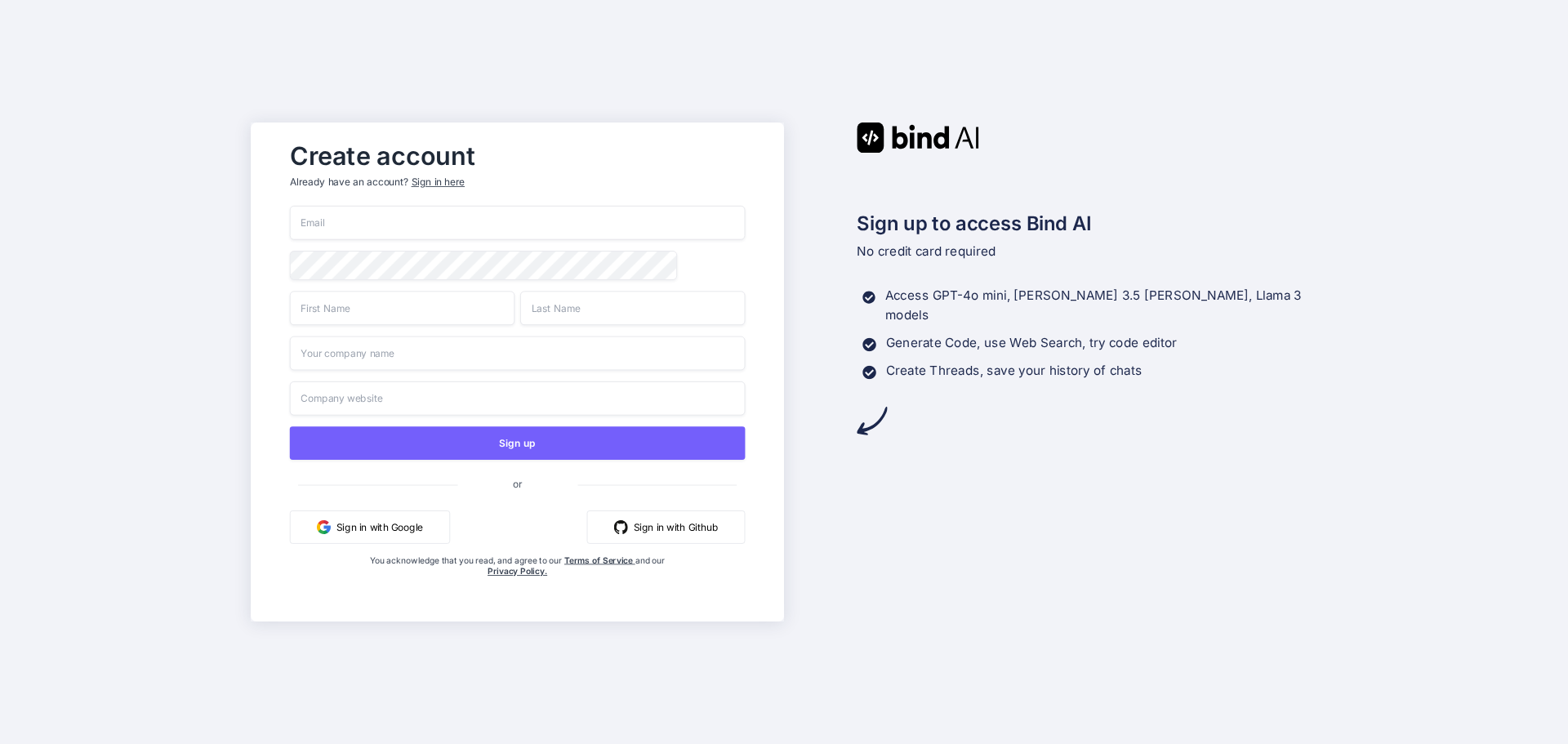
drag, startPoint x: 425, startPoint y: 538, endPoint x: 526, endPoint y: 508, distance: 105.4
click at [526, 508] on div "Sign up or Sign in with Google Sign in with Github You acknowledge that you rea…" at bounding box center [517, 408] width 456 height 404
click at [465, 223] on input "email" at bounding box center [517, 223] width 456 height 34
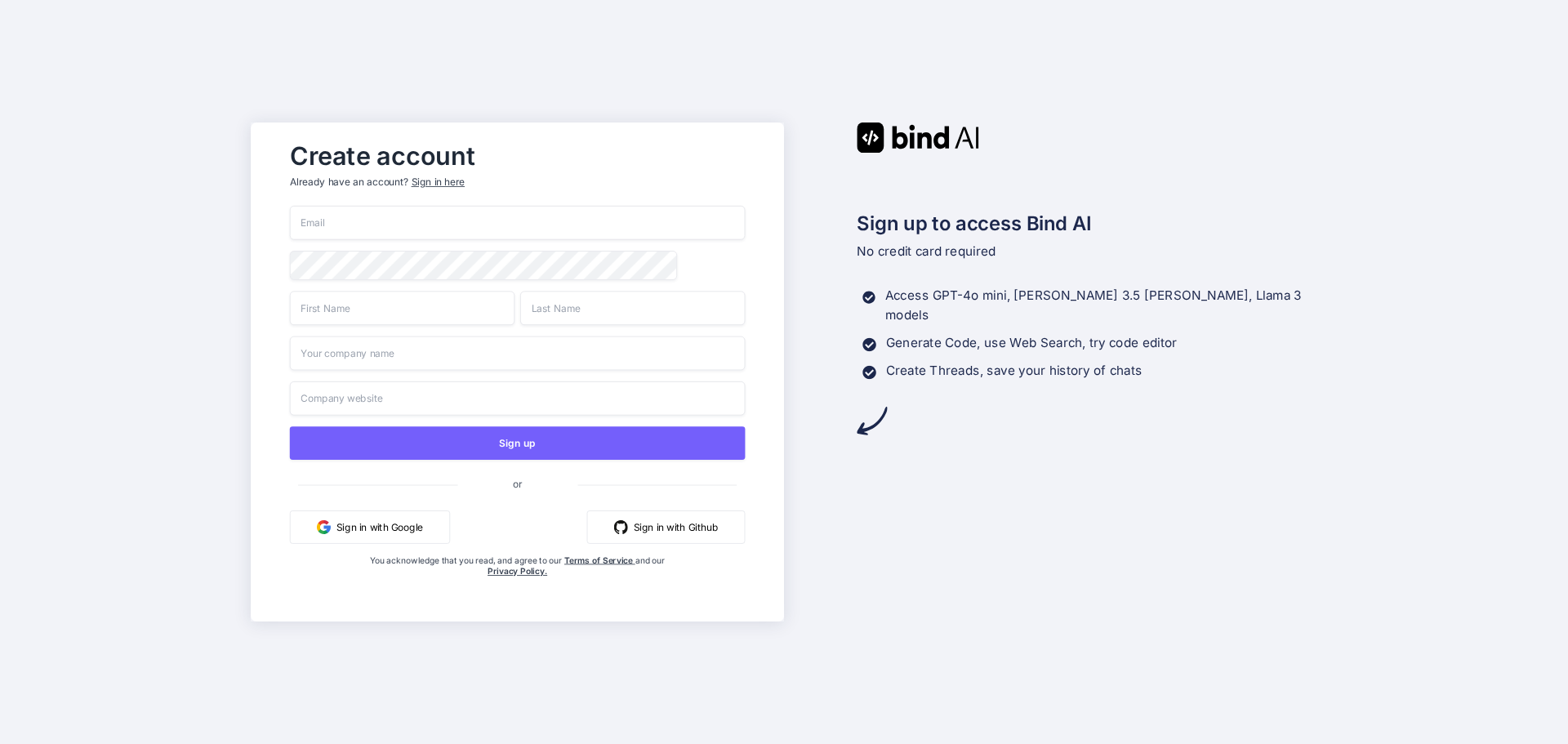
type input "[EMAIL_ADDRESS][DOMAIN_NAME]"
type input "Vimal"
type input "Vushakola"
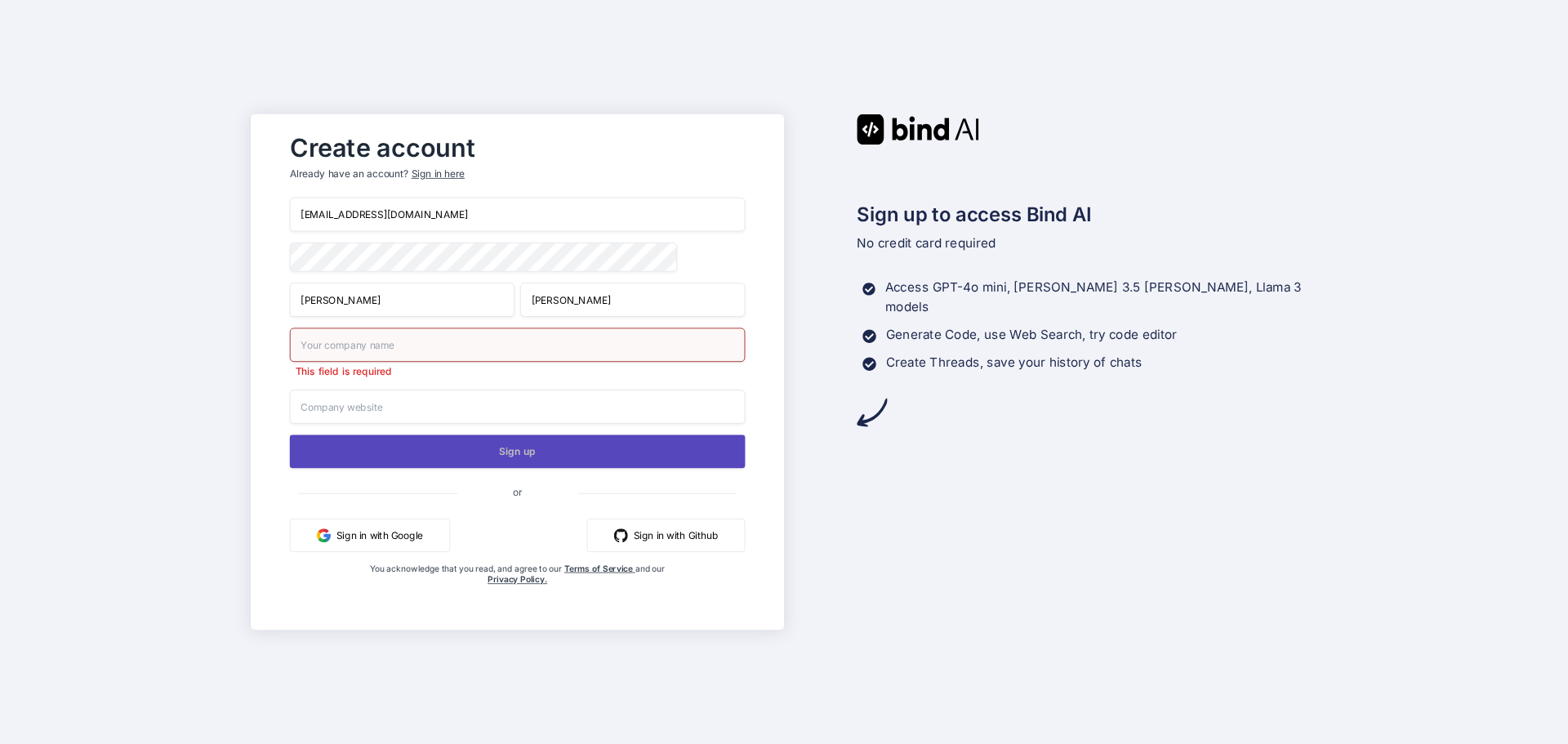
click at [549, 431] on div "datasaavy24@gmail.com Vimal Vushakola This field is required Sign up or Sign in…" at bounding box center [517, 408] width 456 height 421
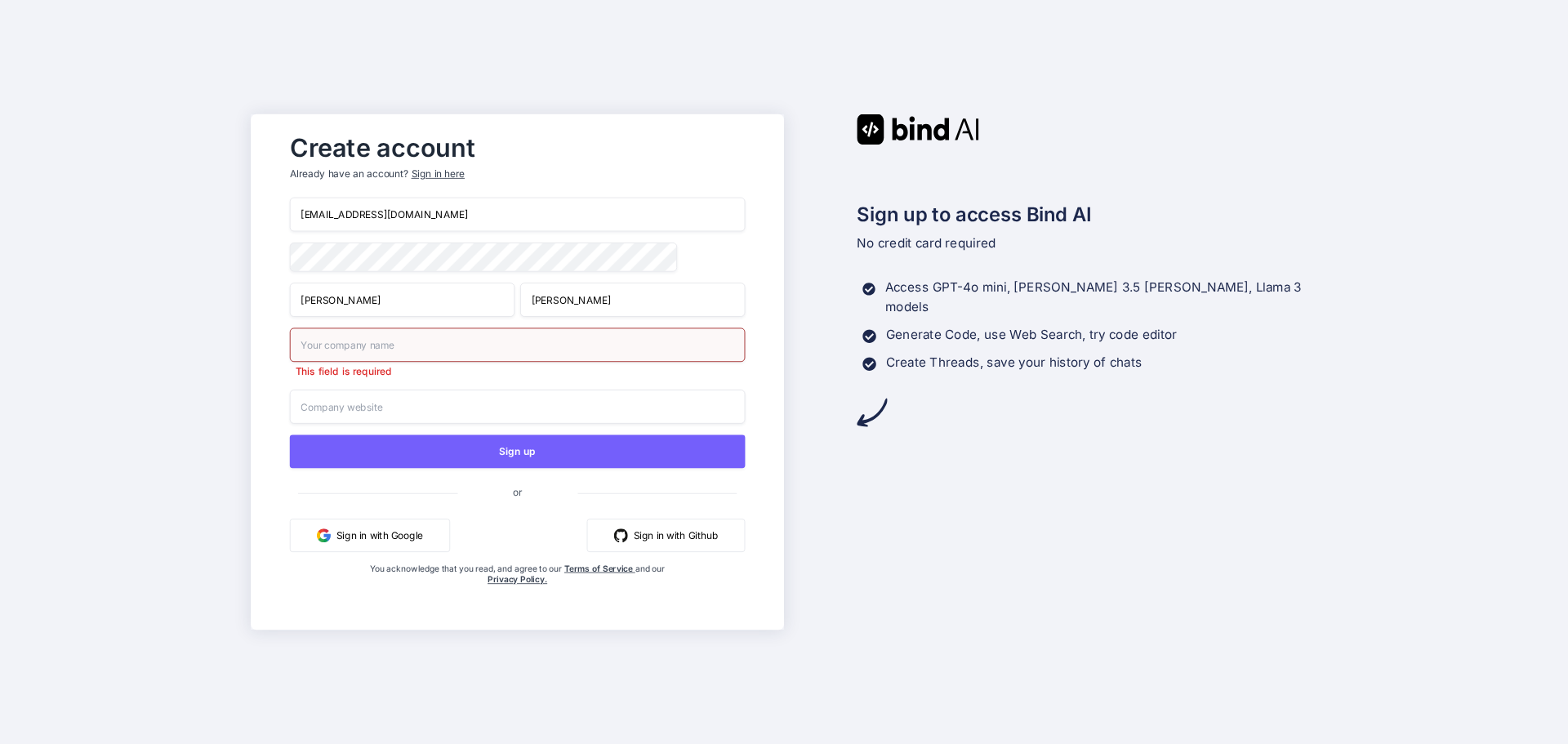
click at [492, 350] on input "text" at bounding box center [517, 345] width 456 height 34
type input "Freelance"
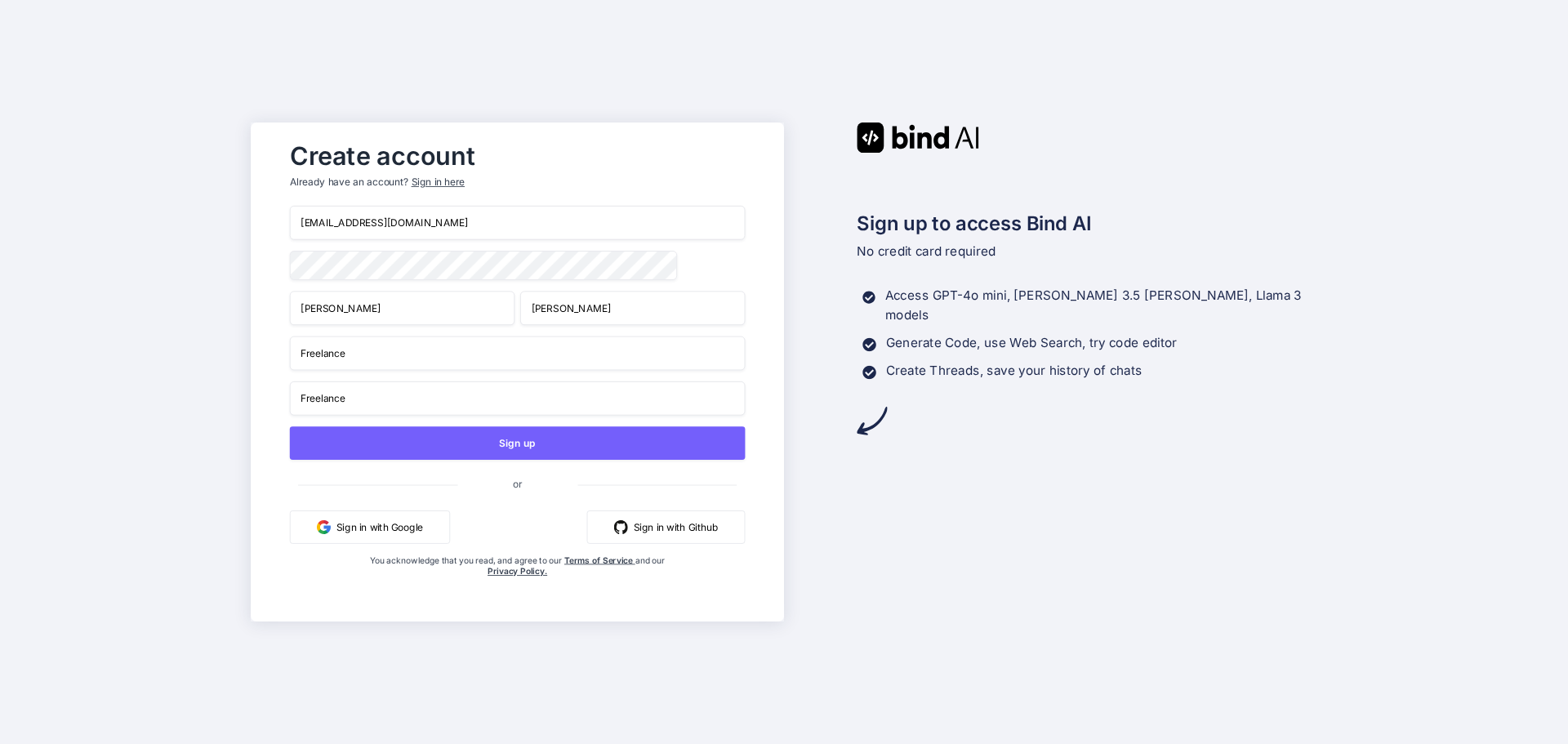
type input "Freelance"
click at [540, 359] on input "Freelance" at bounding box center [517, 354] width 456 height 34
type input "Null"
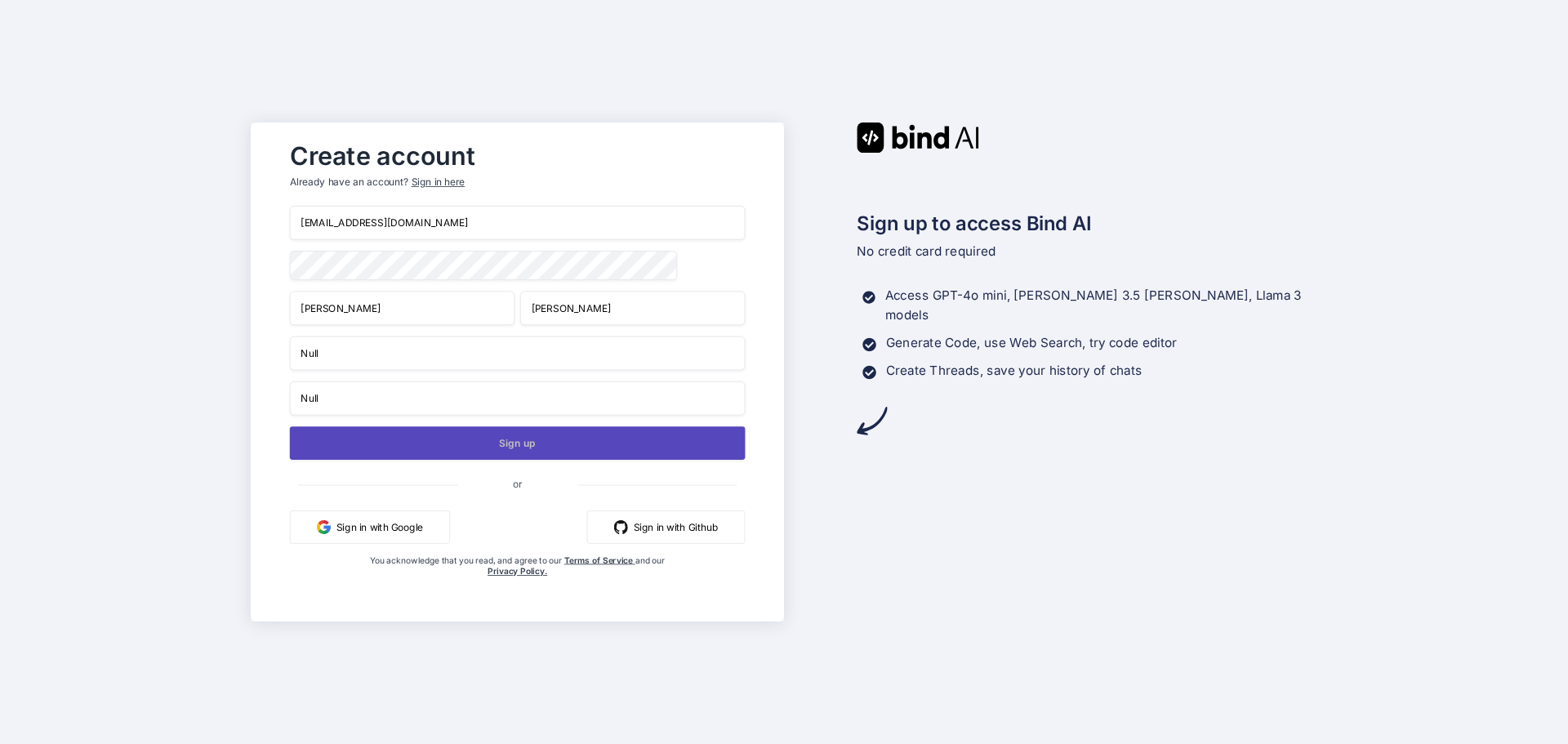
type input "Null"
click at [500, 439] on button "Sign up" at bounding box center [517, 443] width 456 height 34
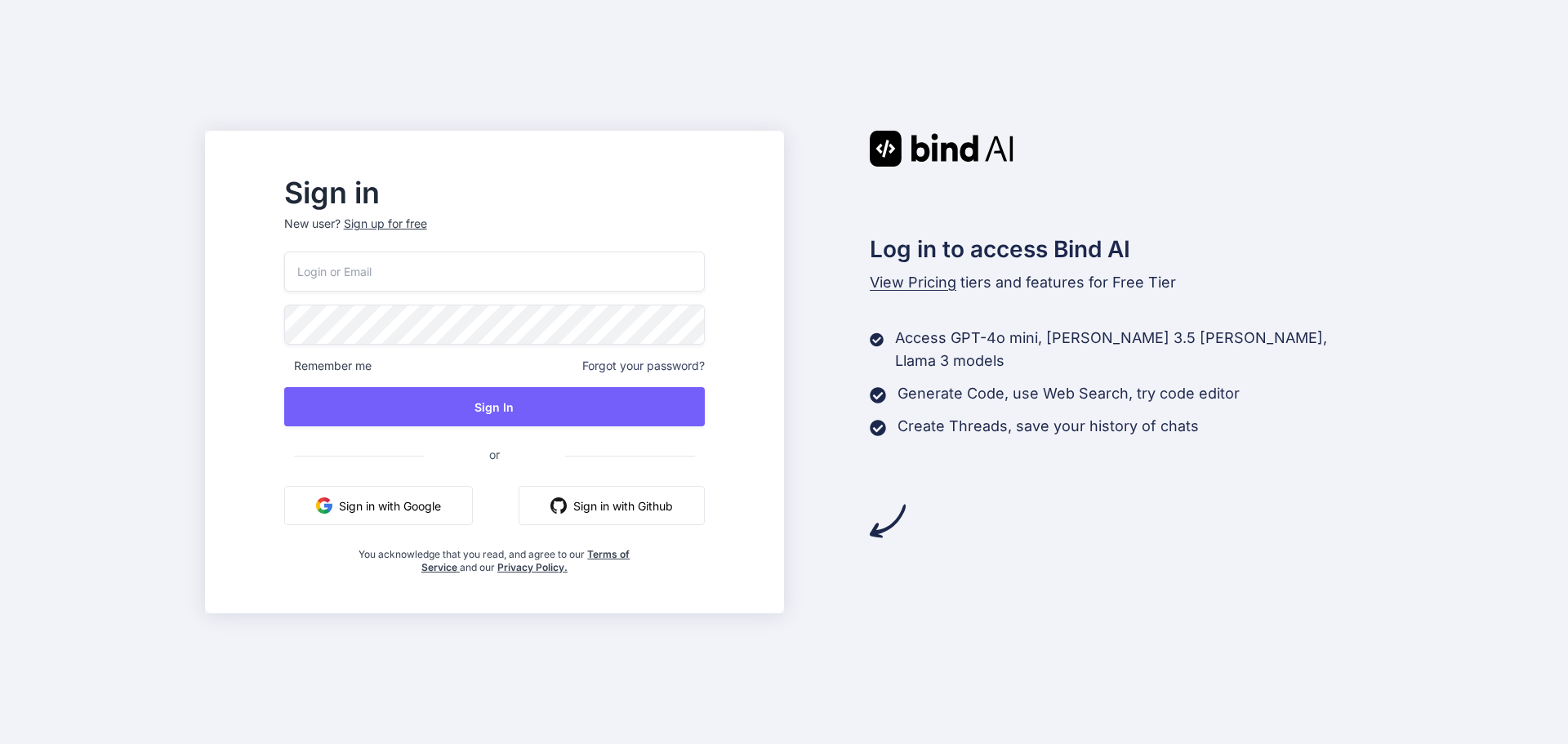
drag, startPoint x: 346, startPoint y: 292, endPoint x: 970, endPoint y: 12, distance: 683.9
click at [350, 292] on div "Remember me Forgot your password? Sign In or Sign in with Google Sign in with G…" at bounding box center [494, 412] width 421 height 323
click at [341, 291] on input "email" at bounding box center [494, 271] width 421 height 40
click at [346, 287] on input "email" at bounding box center [494, 271] width 421 height 40
type input "datasaavy24@gmail.com"
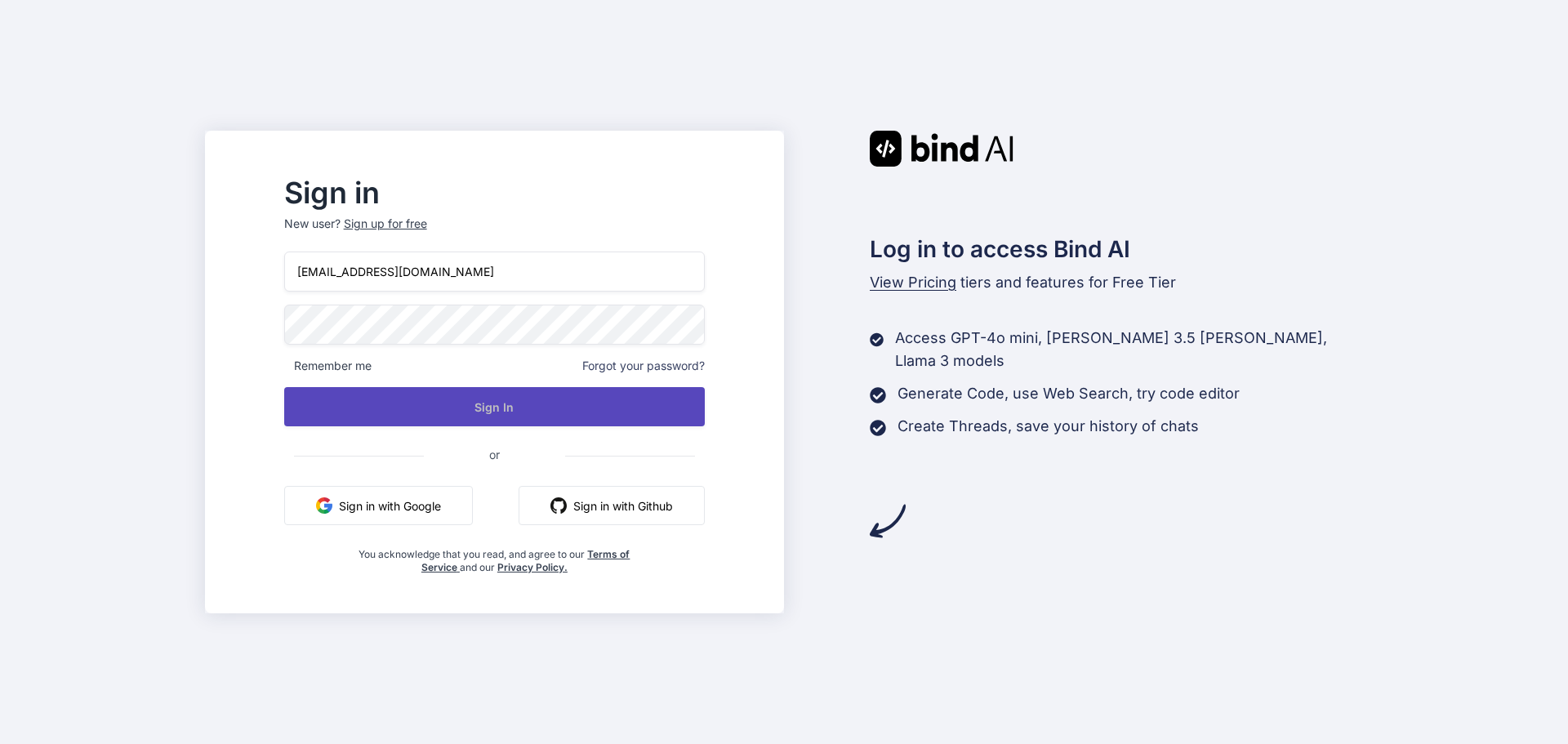
click at [542, 416] on button "Sign In" at bounding box center [494, 406] width 421 height 39
